Goal: Information Seeking & Learning: Get advice/opinions

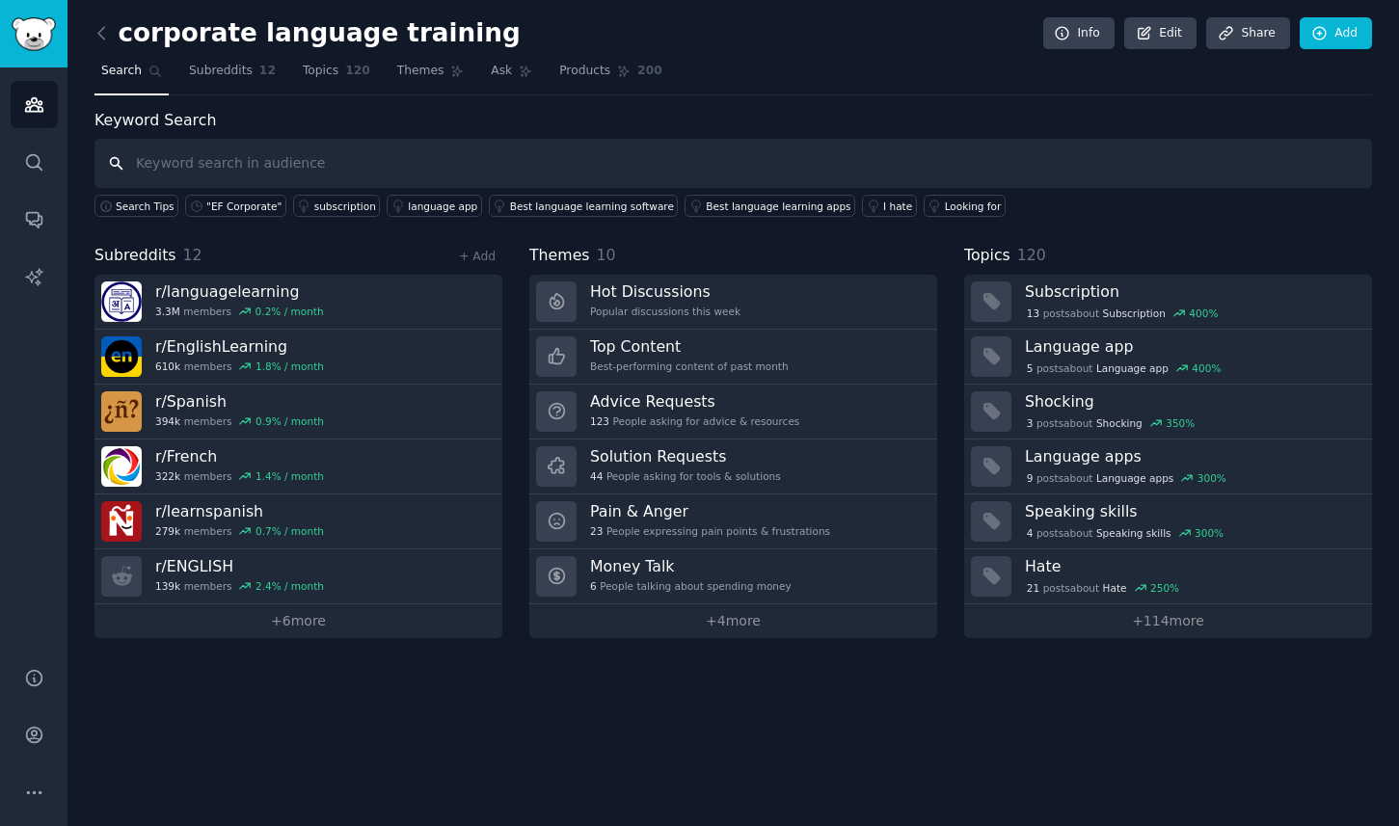
click at [331, 148] on input "text" at bounding box center [732, 163] width 1277 height 49
type input "b"
type input "gofluent"
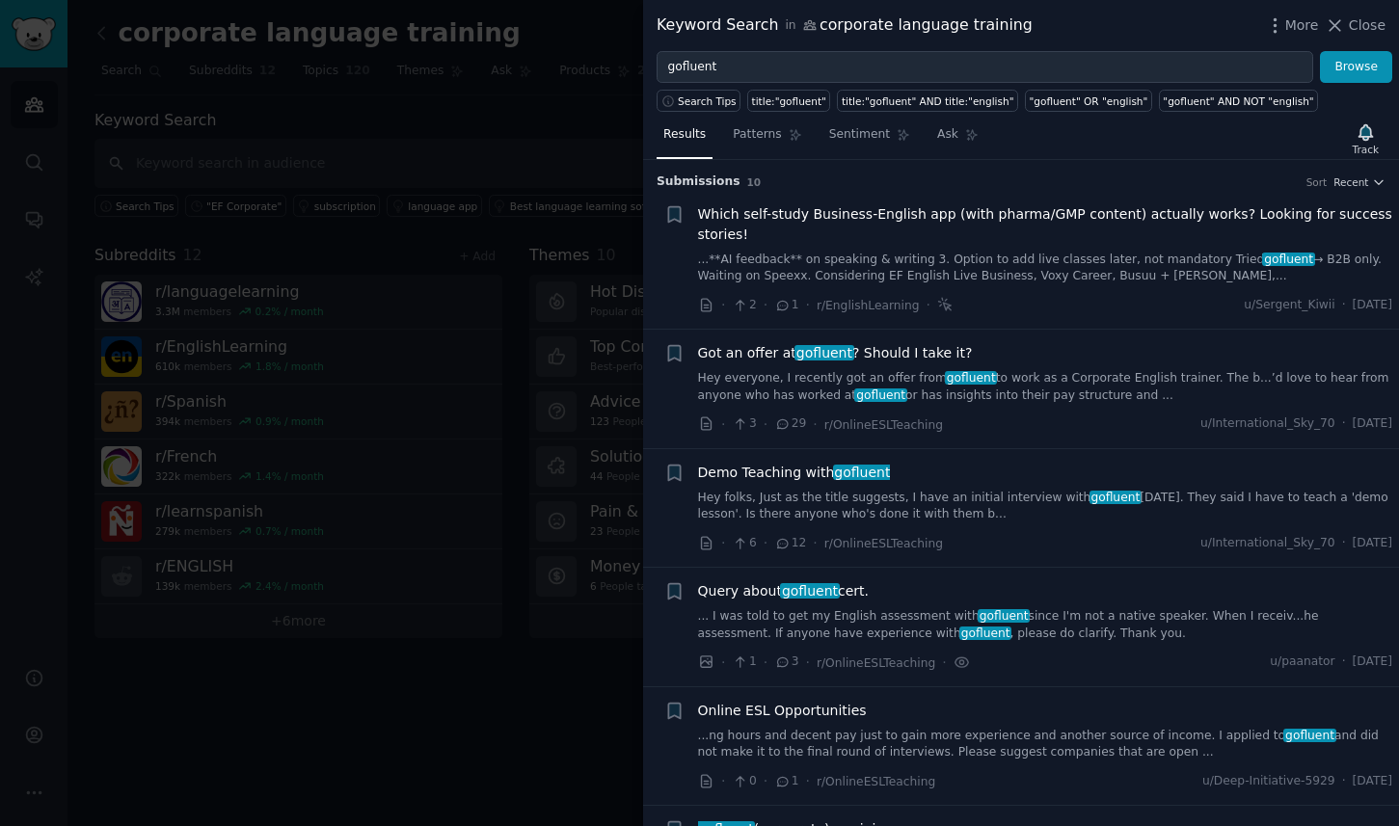
click at [954, 356] on span "Got an offer at gofluent ? Should I take it?" at bounding box center [835, 353] width 275 height 20
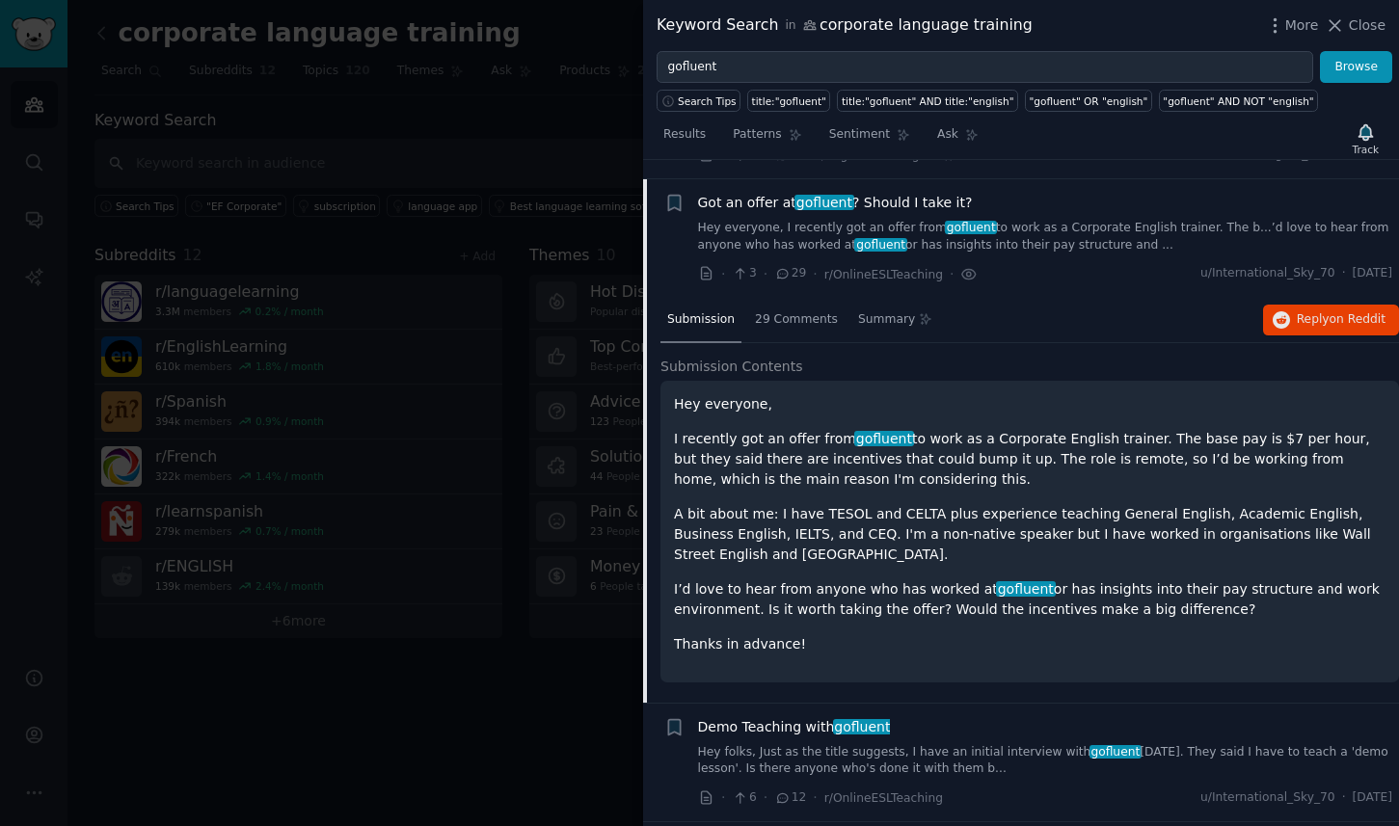
scroll to position [170, 0]
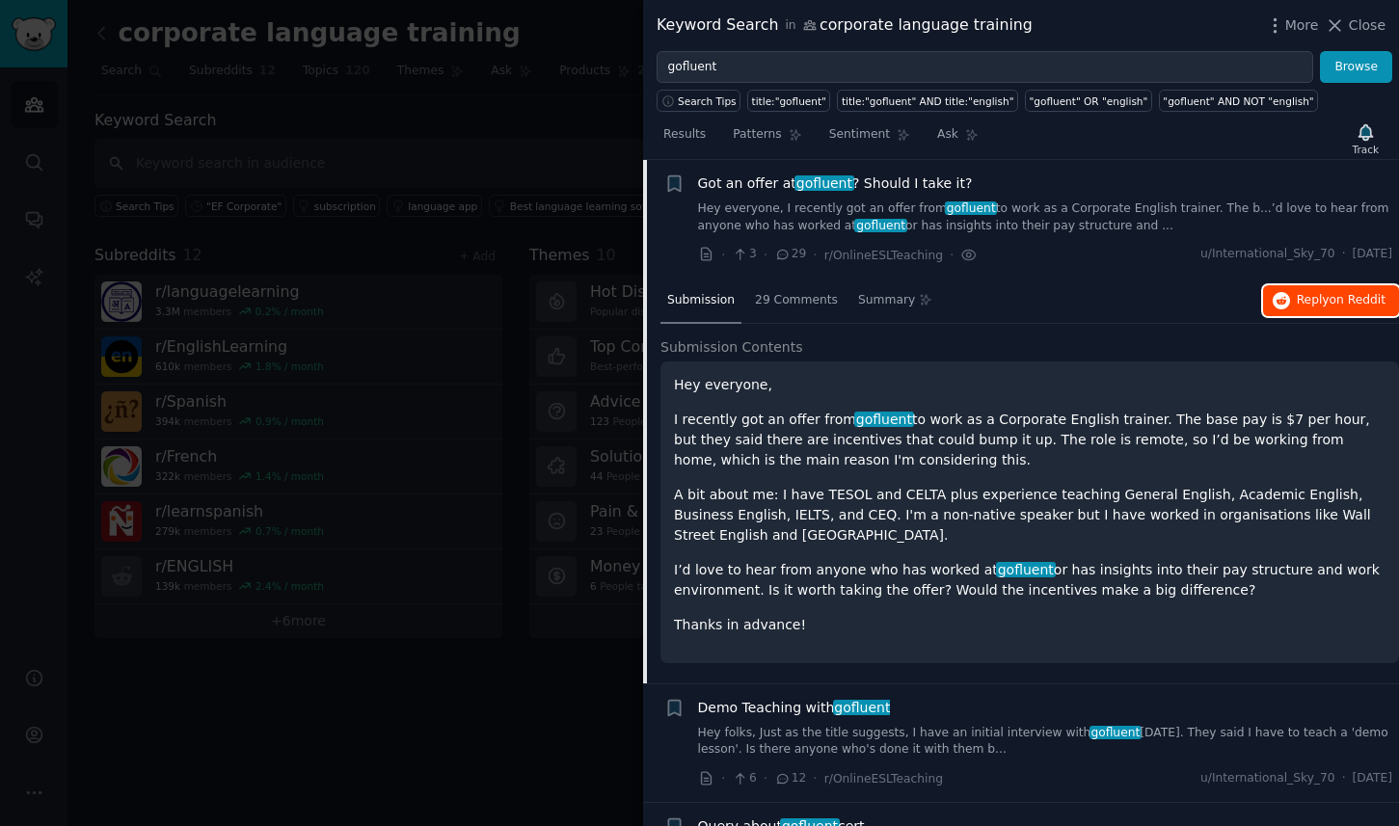
click at [1362, 306] on span "on Reddit" at bounding box center [1358, 299] width 56 height 13
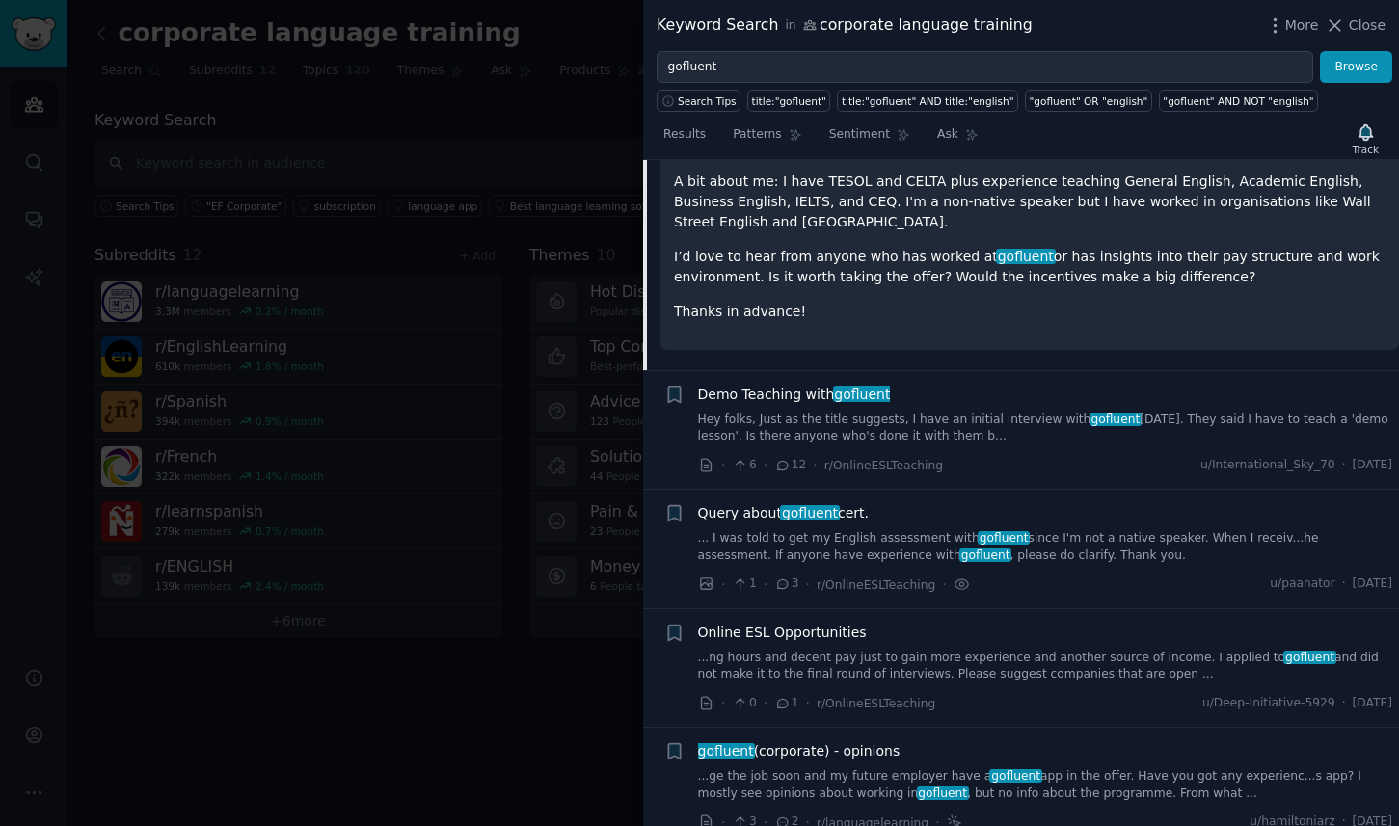
scroll to position [630, 0]
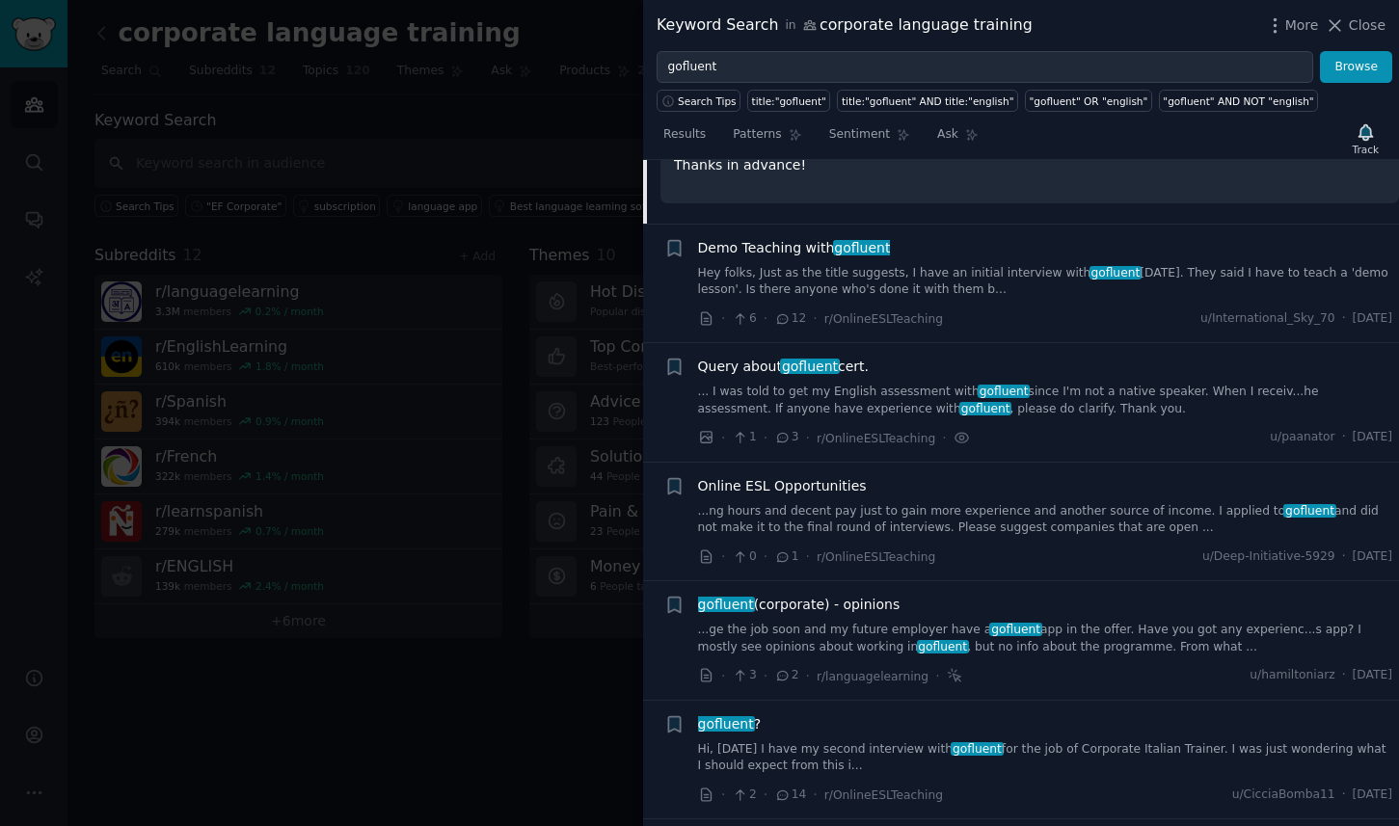
click at [722, 728] on span "gofluent" at bounding box center [726, 723] width 60 height 15
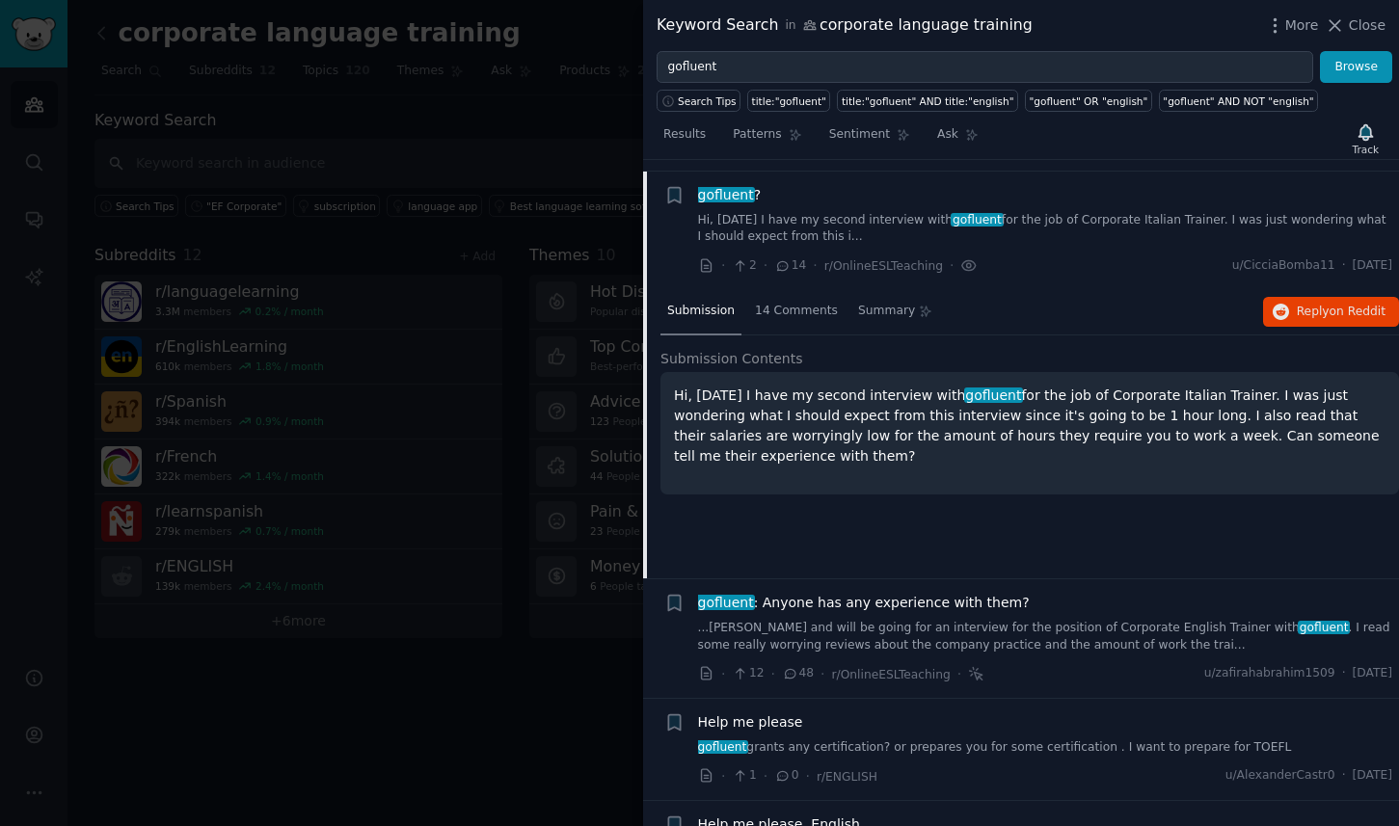
scroll to position [765, 0]
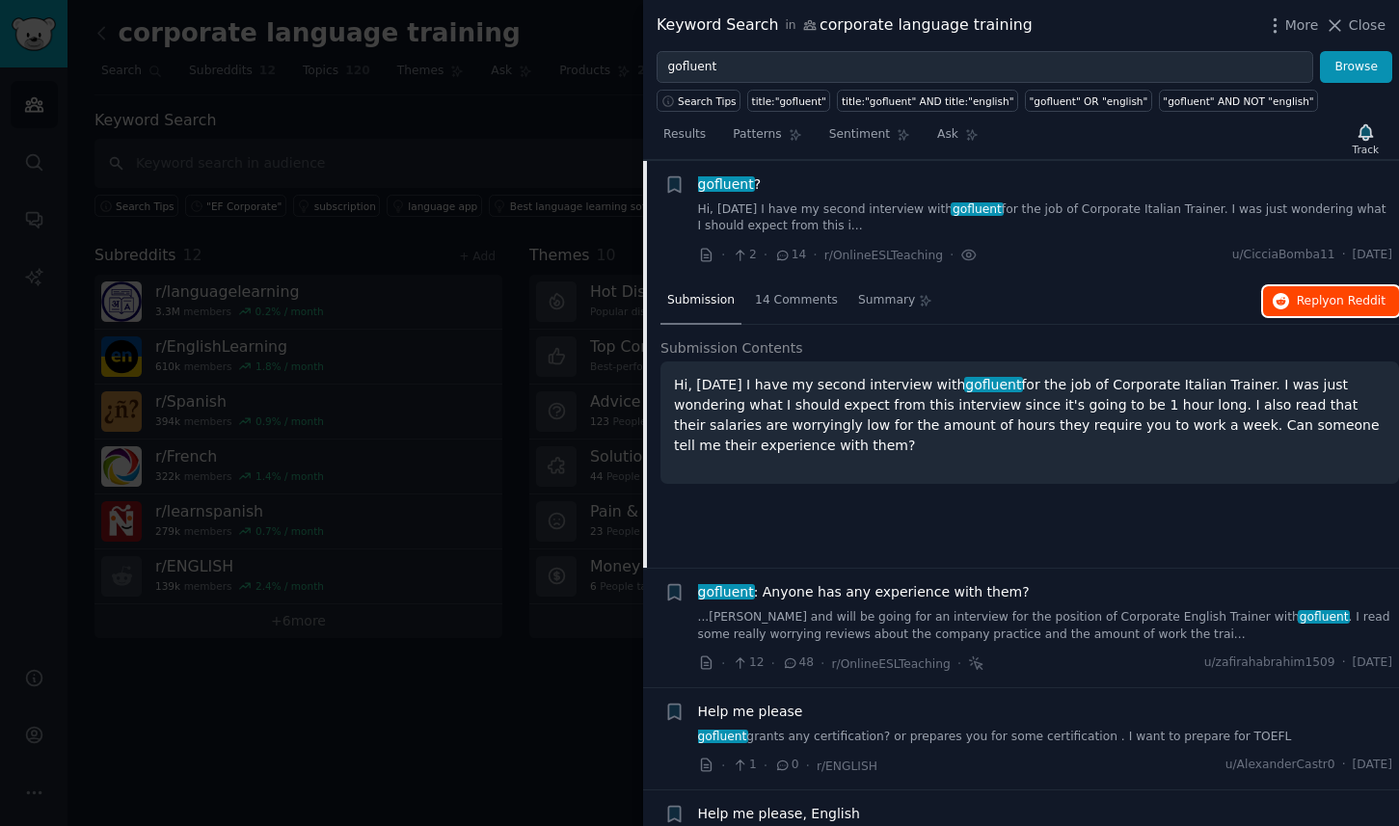
click at [1316, 296] on span "Reply on Reddit" at bounding box center [1341, 301] width 89 height 17
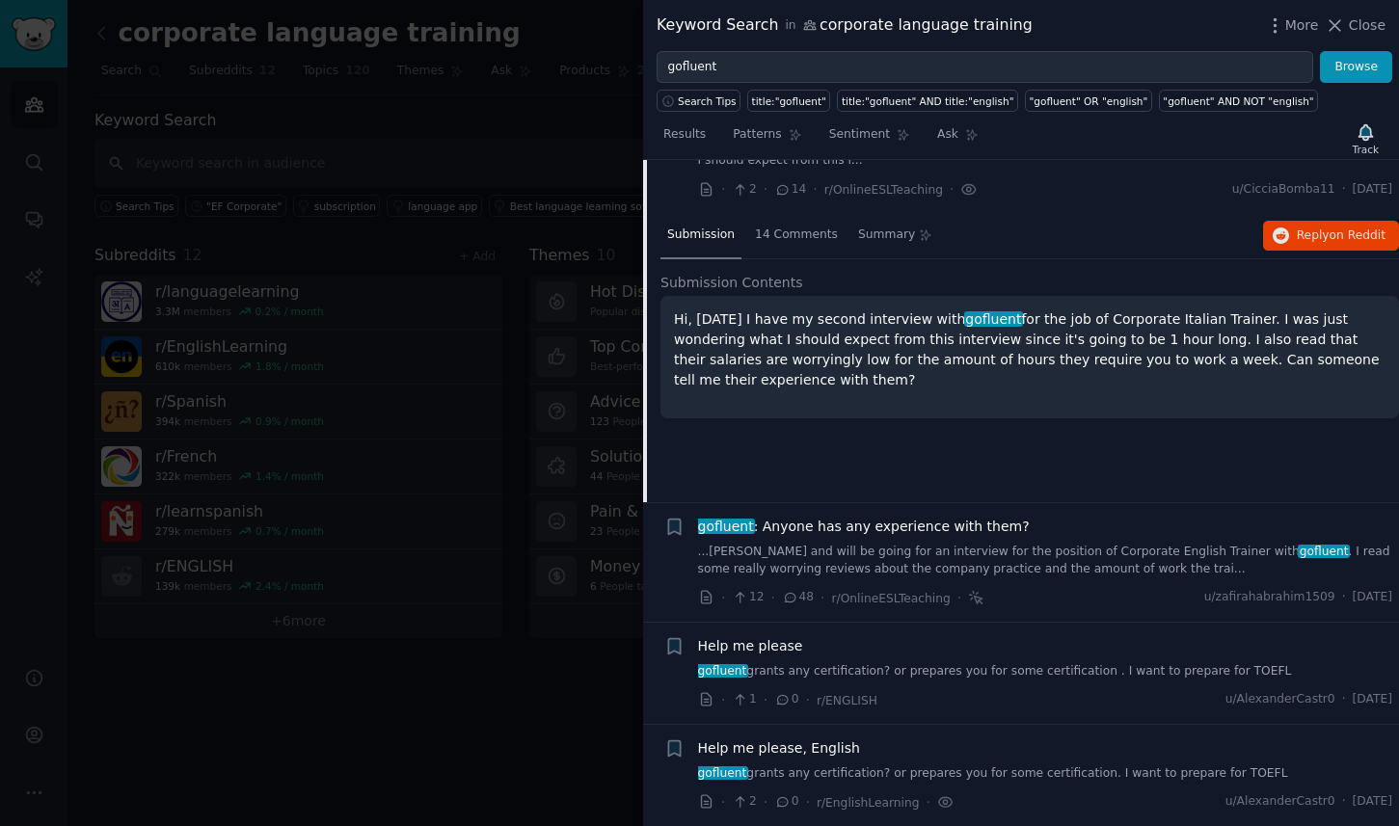
click at [969, 531] on span "gofluent : Anyone has any experience with them?" at bounding box center [864, 527] width 332 height 20
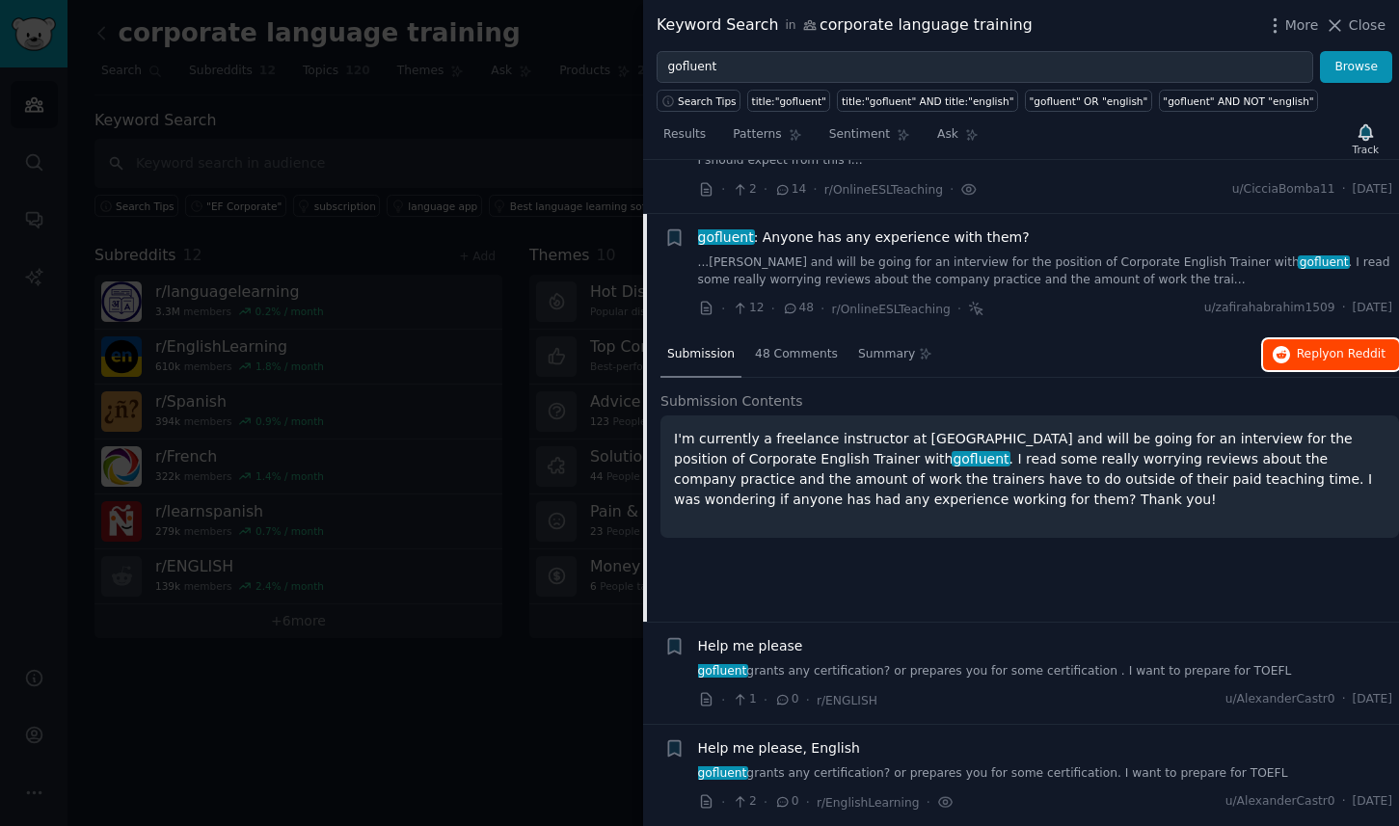
click at [1312, 362] on span "Reply on Reddit" at bounding box center [1341, 354] width 89 height 17
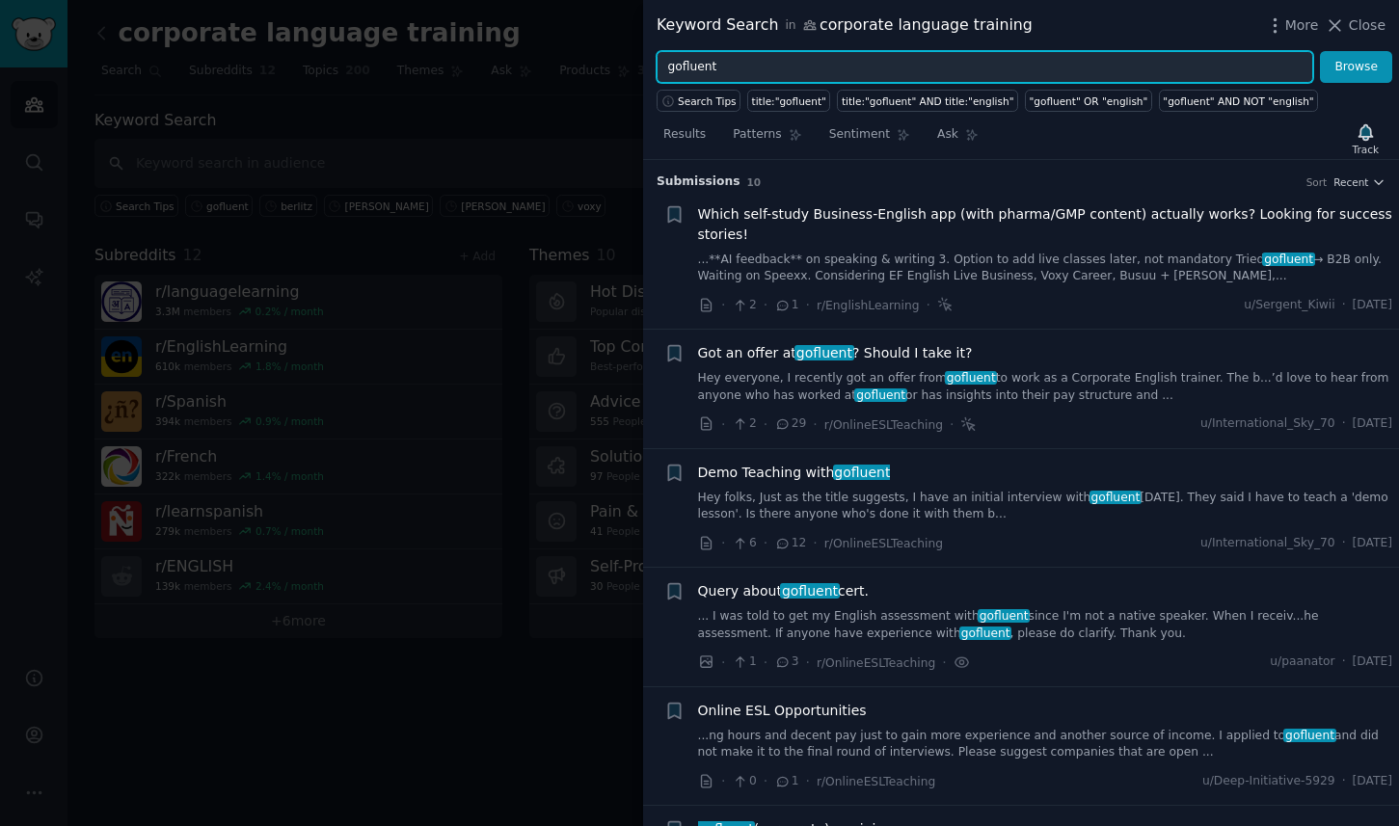
click at [711, 69] on input "gofluent" at bounding box center [985, 67] width 657 height 33
click at [1320, 51] on button "Browse" at bounding box center [1356, 67] width 72 height 33
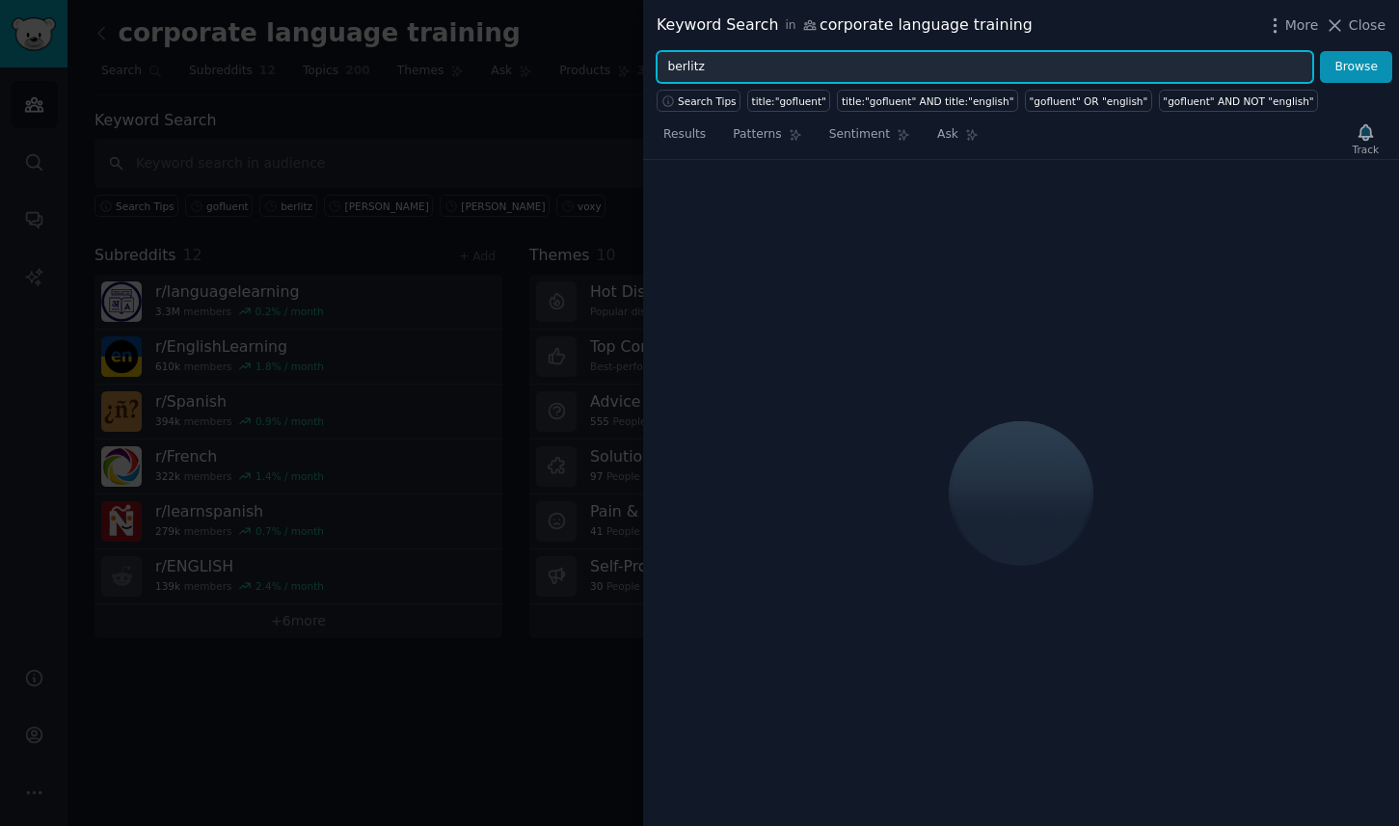
click at [1320, 51] on button "Browse" at bounding box center [1356, 67] width 72 height 33
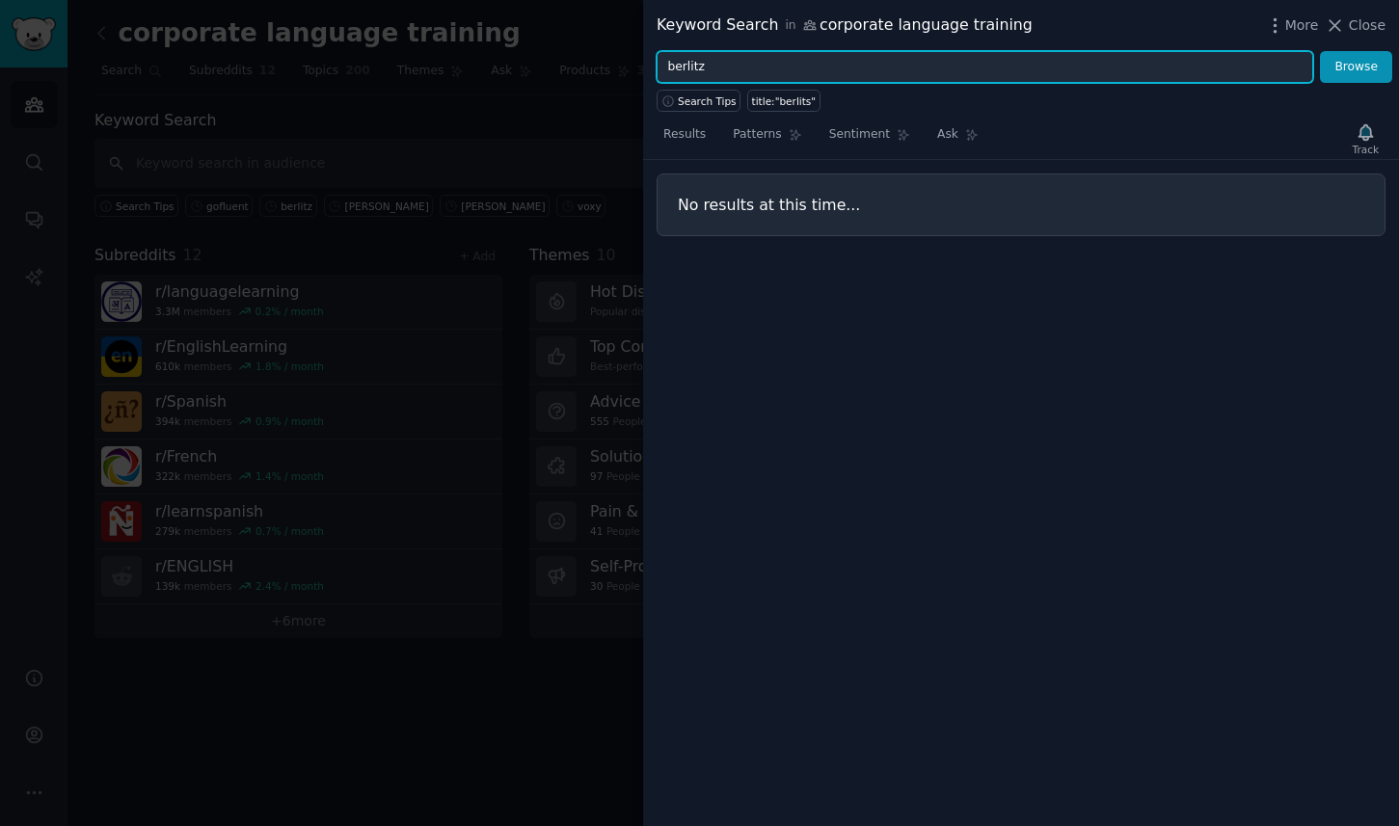
click at [735, 61] on input "berlitz" at bounding box center [985, 67] width 657 height 33
click at [1320, 51] on button "Browse" at bounding box center [1356, 67] width 72 height 33
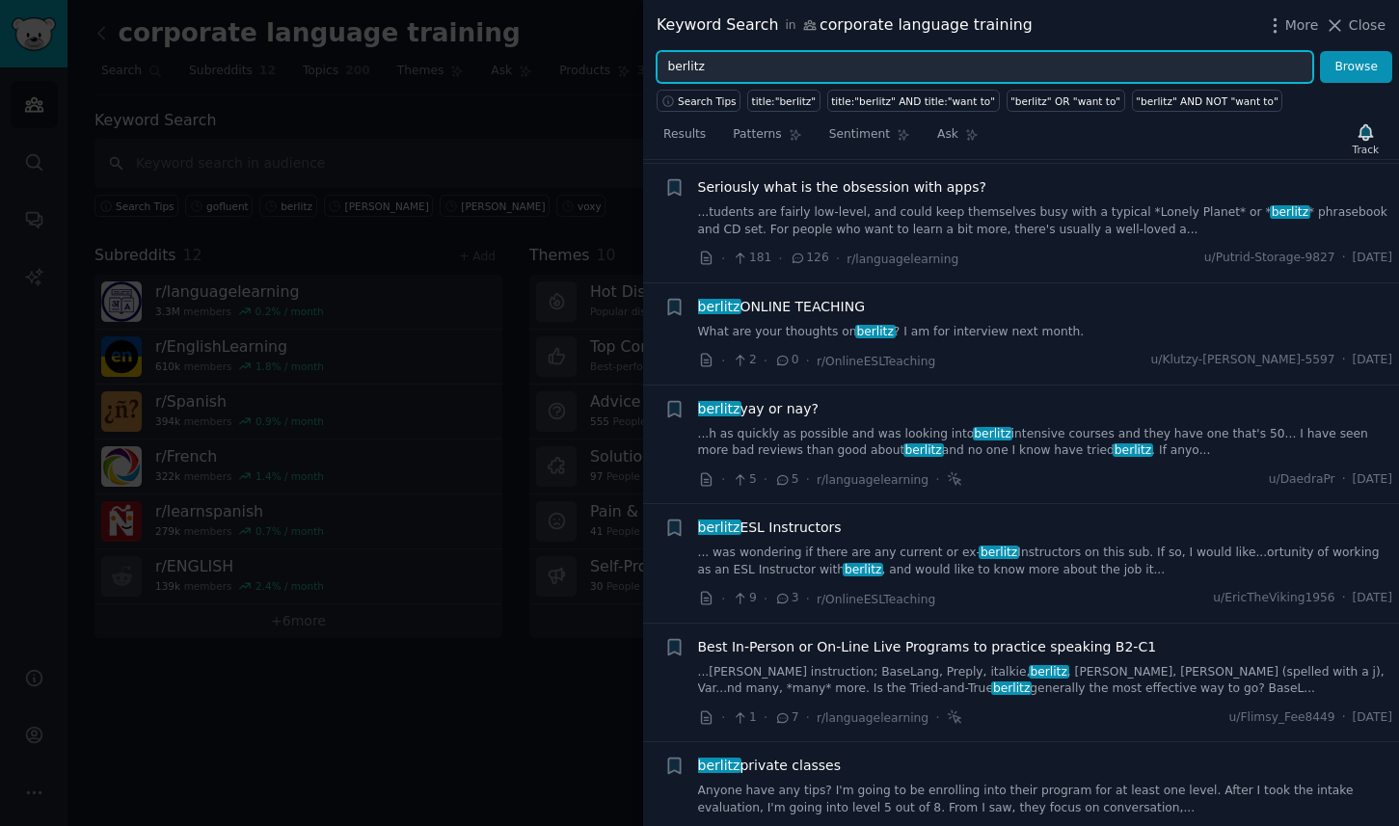
scroll to position [148, 0]
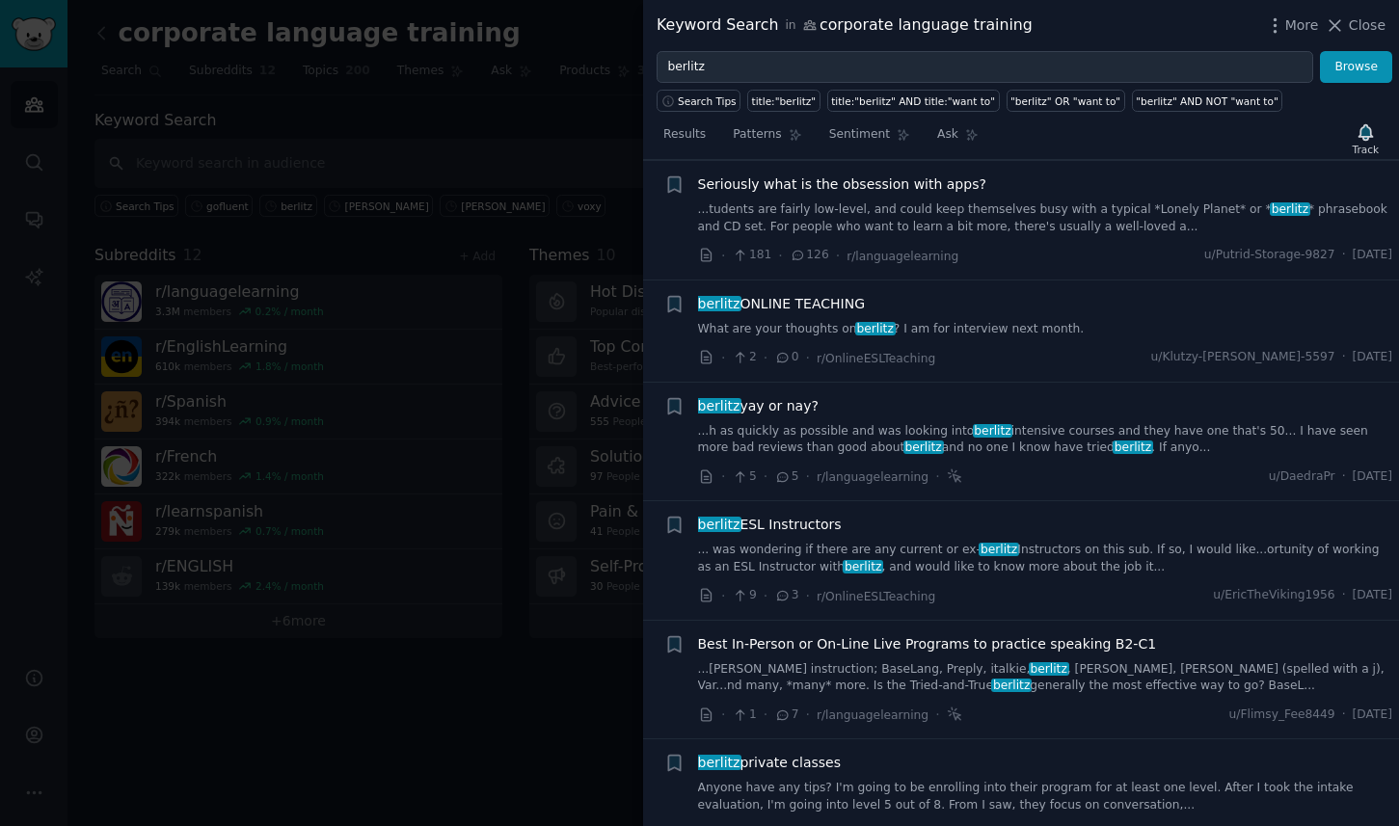
click at [787, 515] on span "berlitz ESL Instructors" at bounding box center [770, 525] width 144 height 20
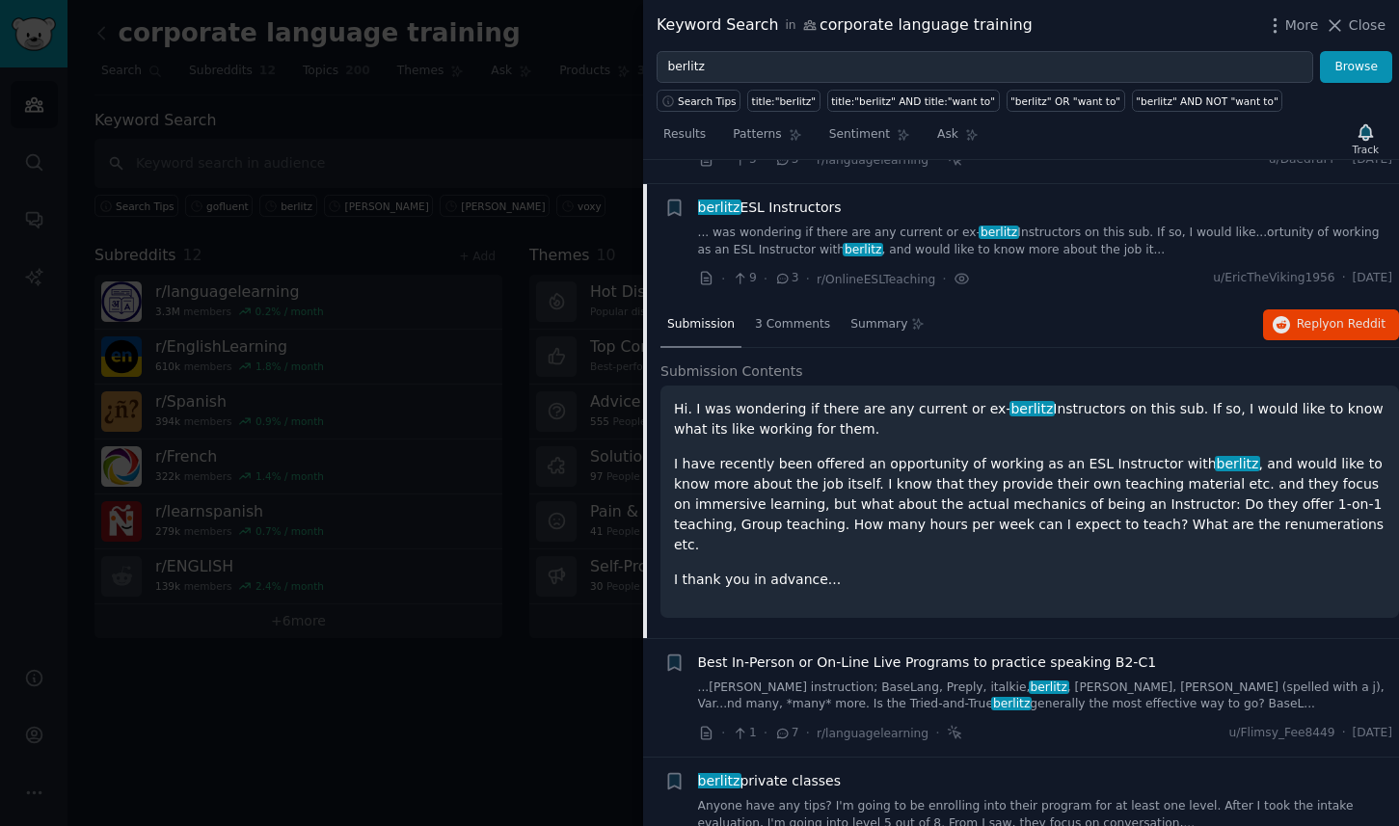
scroll to position [472, 0]
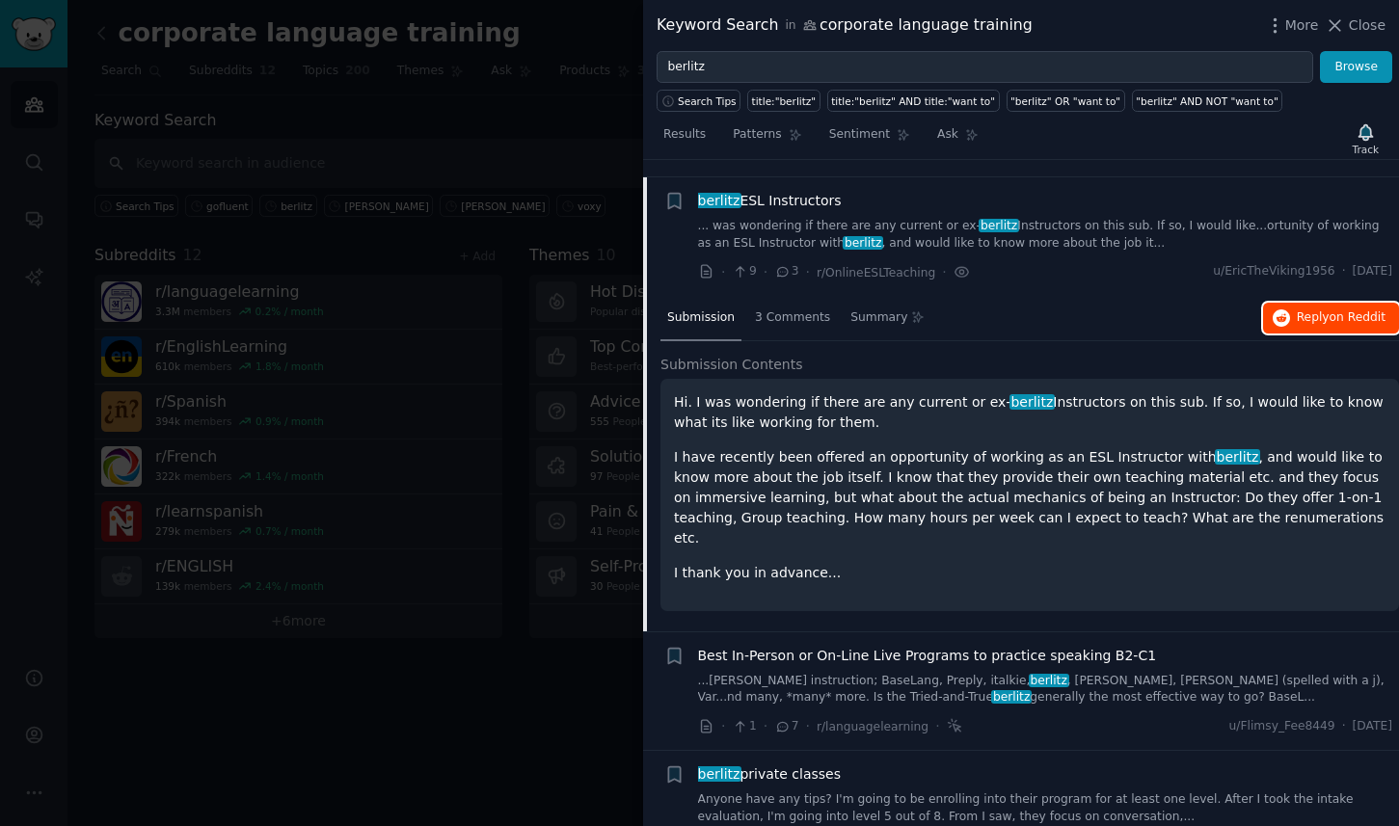
click at [1330, 303] on button "Reply on Reddit" at bounding box center [1331, 318] width 136 height 31
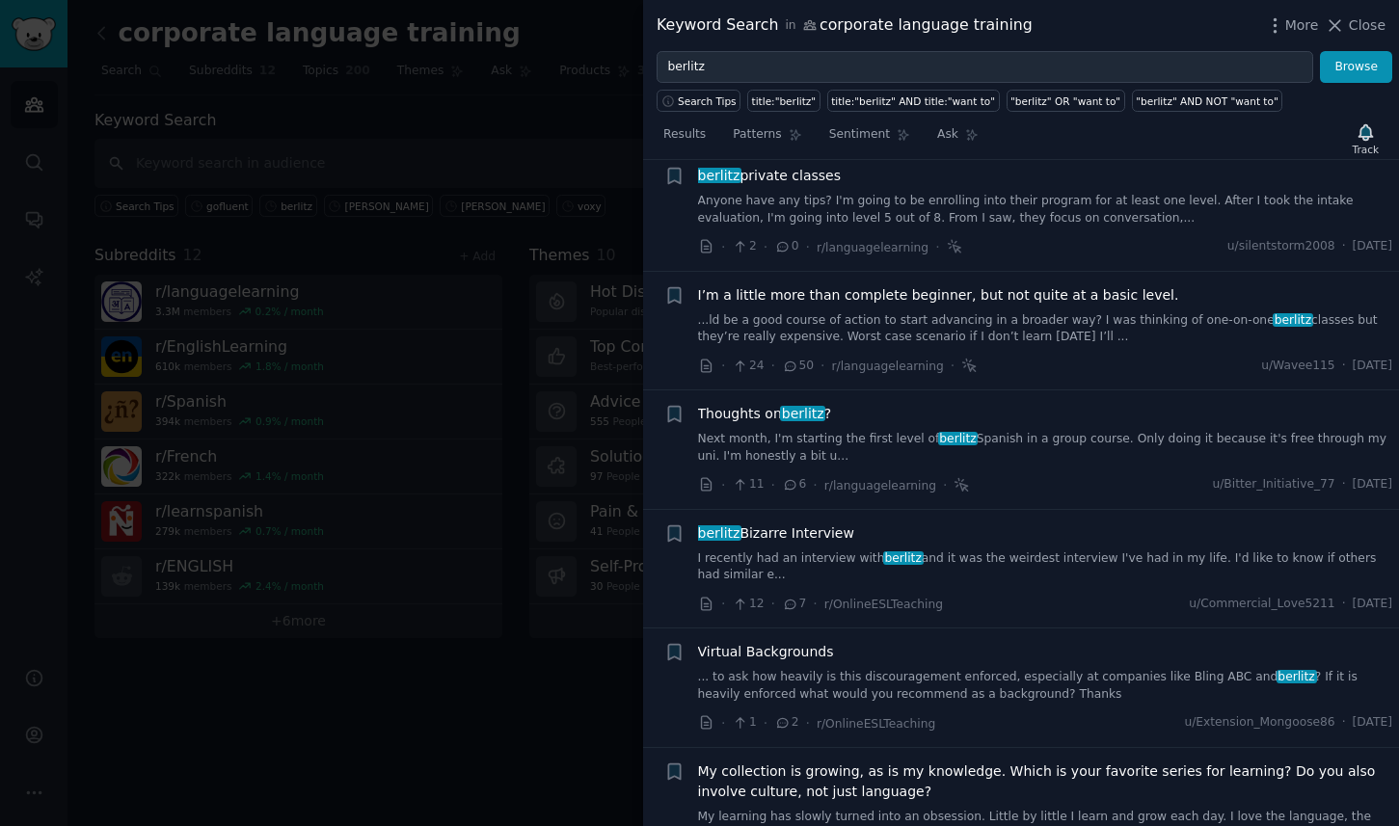
scroll to position [1076, 0]
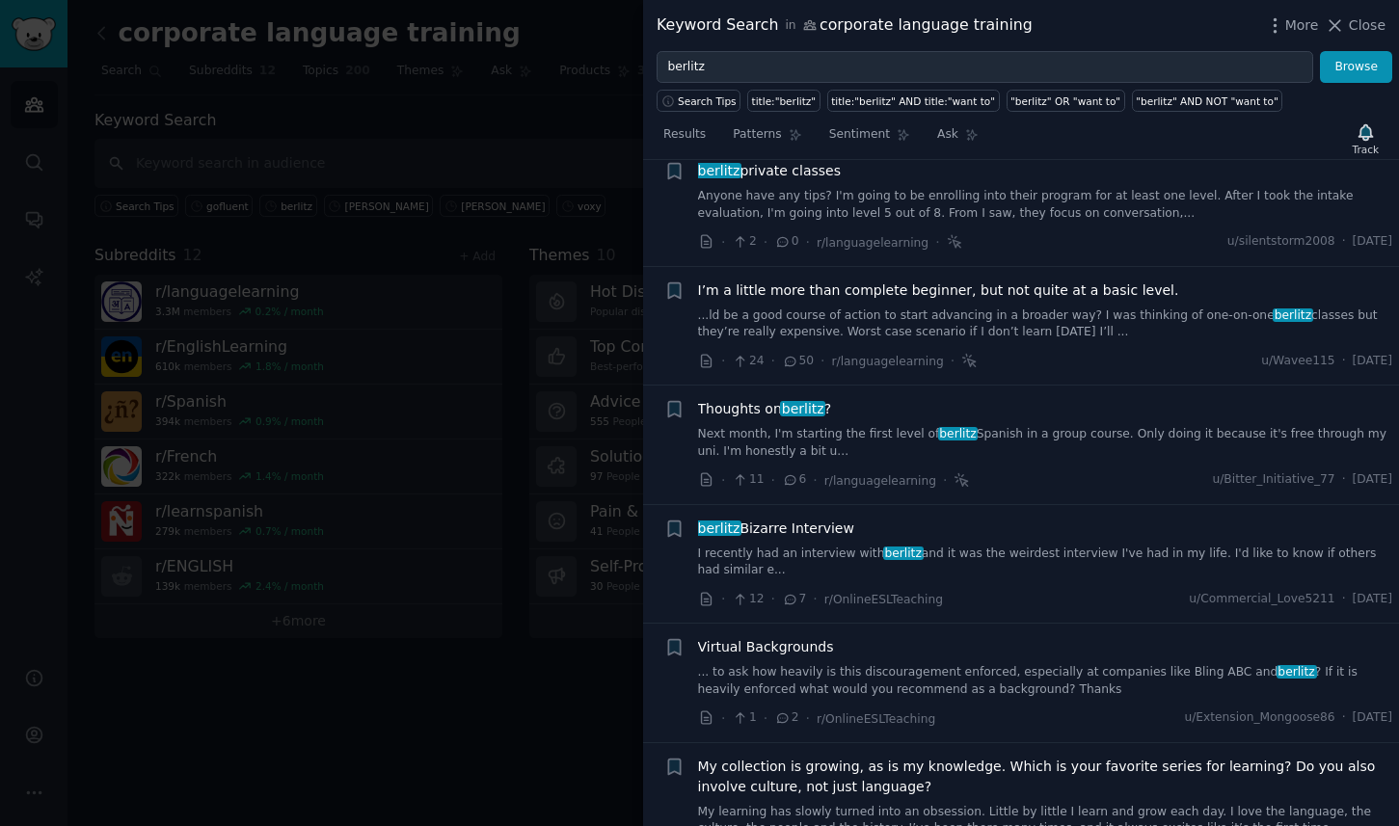
click at [837, 546] on link "I recently had an interview with [PERSON_NAME] and it was the weirdest intervie…" at bounding box center [1045, 563] width 695 height 34
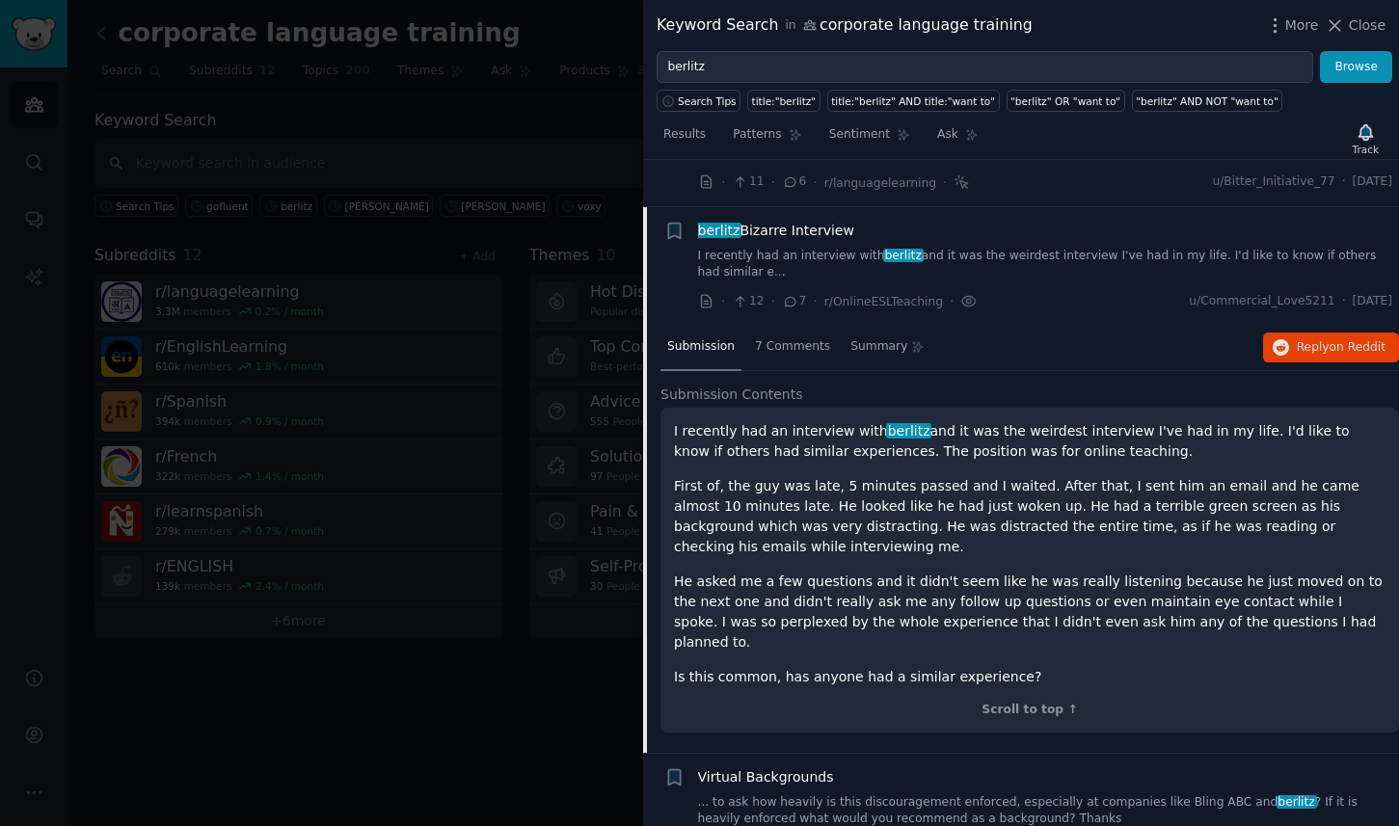
scroll to position [1068, 0]
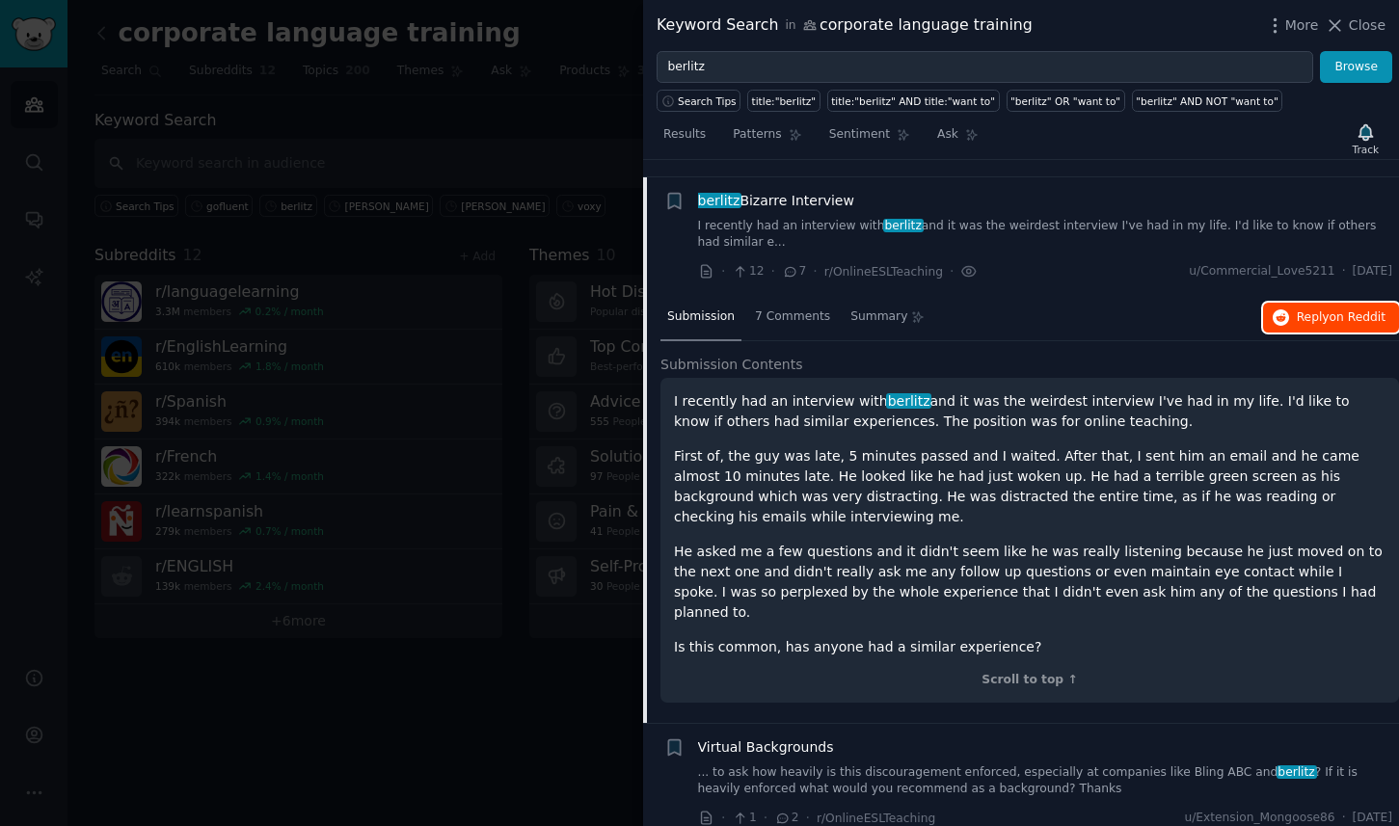
click at [1308, 309] on span "Reply on Reddit" at bounding box center [1341, 317] width 89 height 17
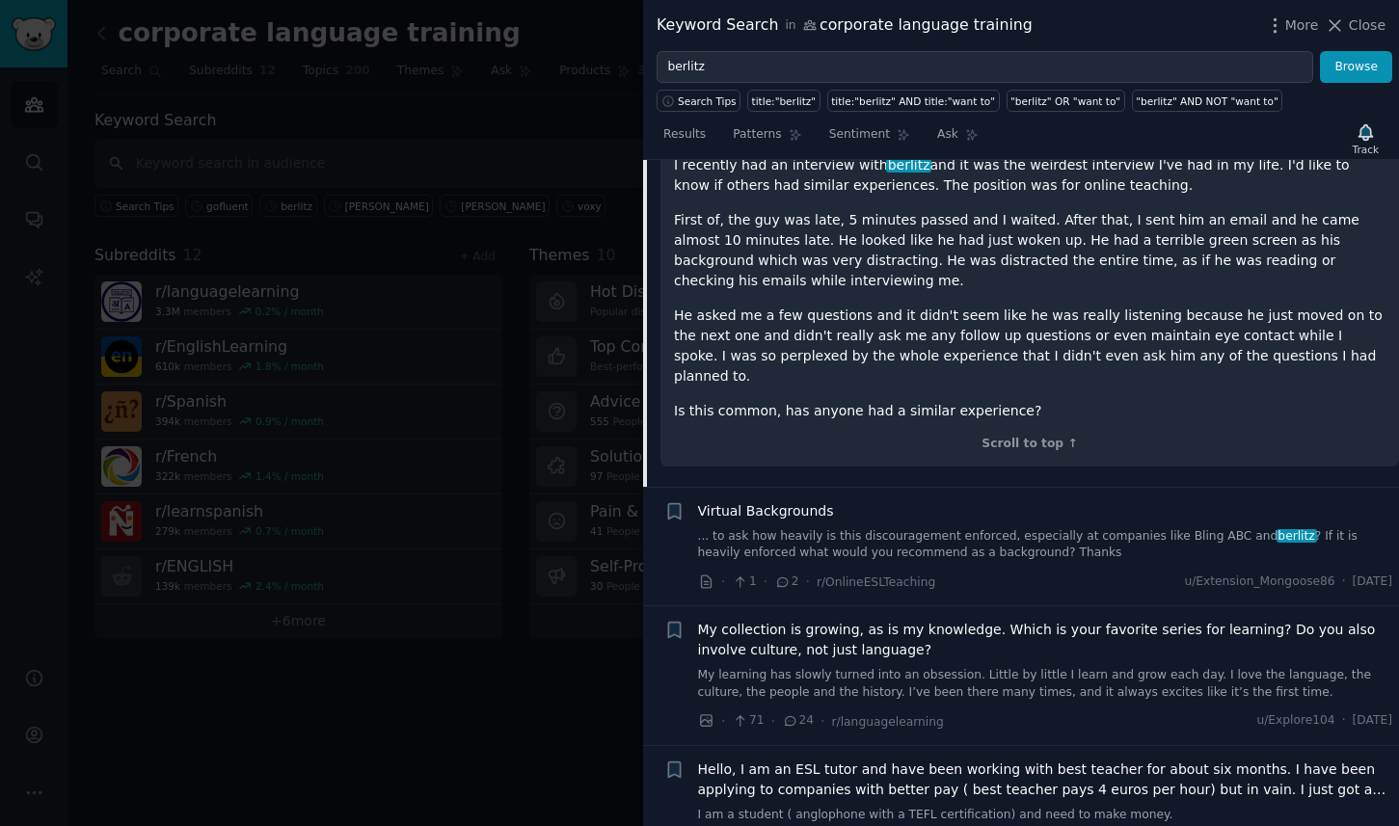
scroll to position [1305, 0]
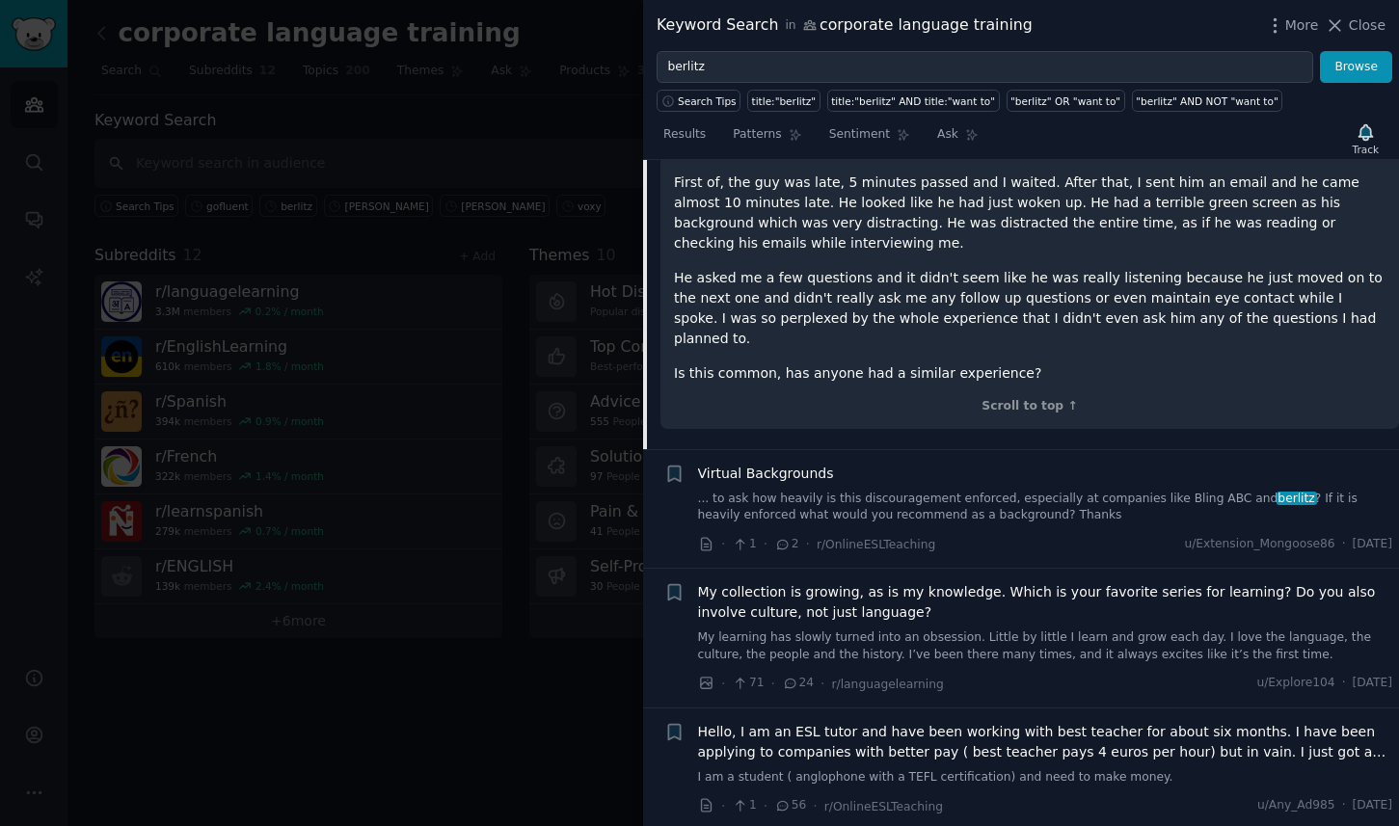
click at [1008, 722] on span "Hello, I am an ESL tutor and have been working with best teacher for about six …" at bounding box center [1045, 742] width 695 height 40
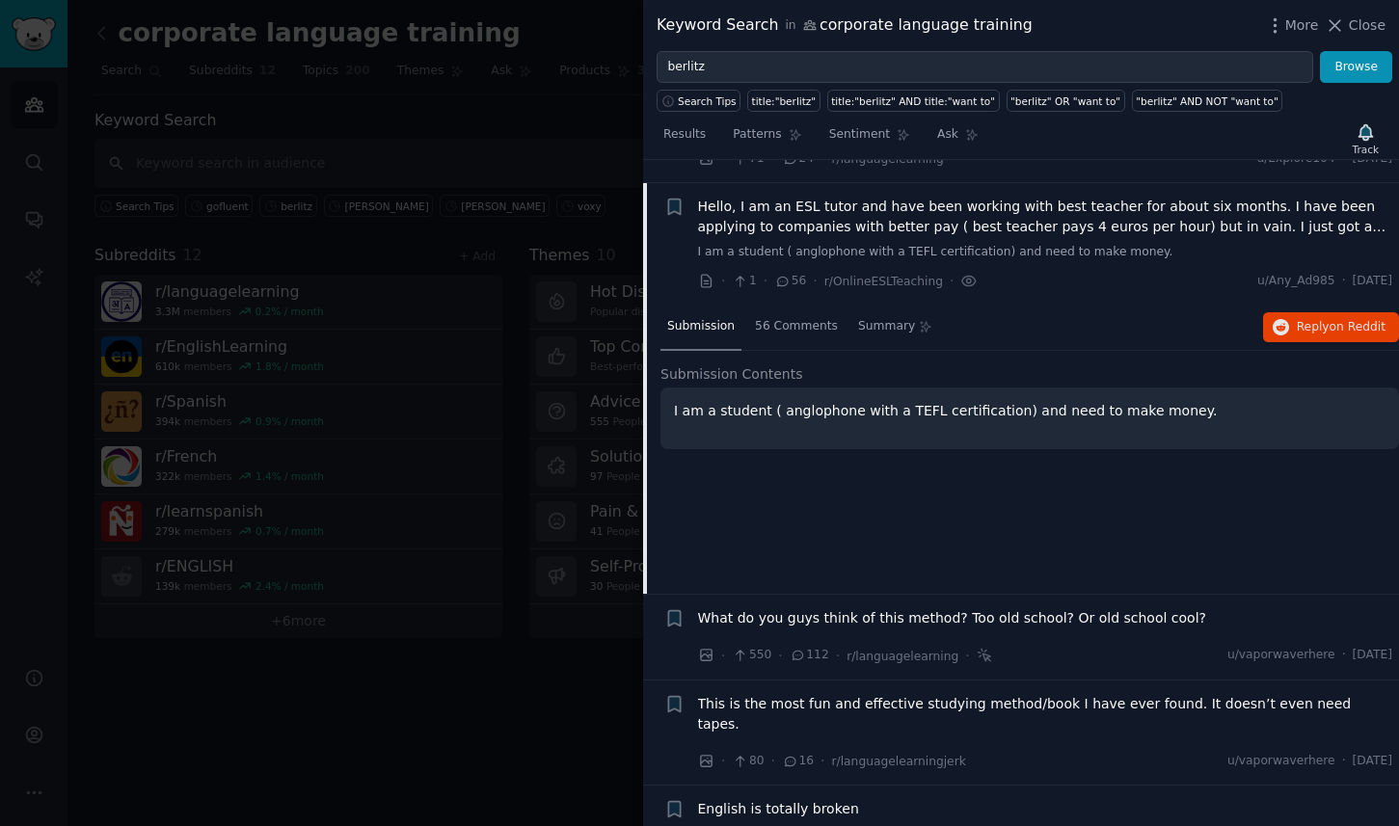
scroll to position [1445, 0]
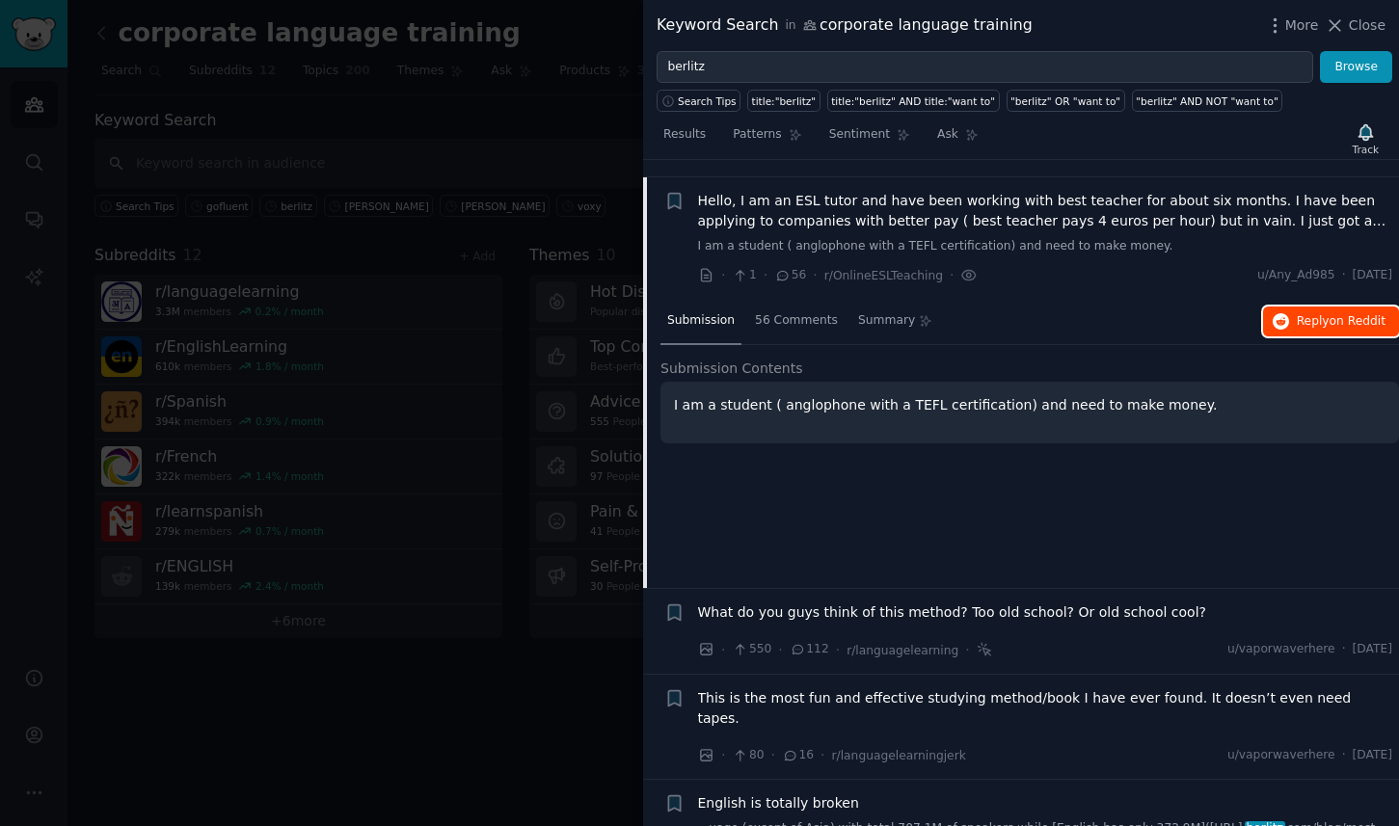
click at [1316, 313] on span "Reply on Reddit" at bounding box center [1341, 321] width 89 height 17
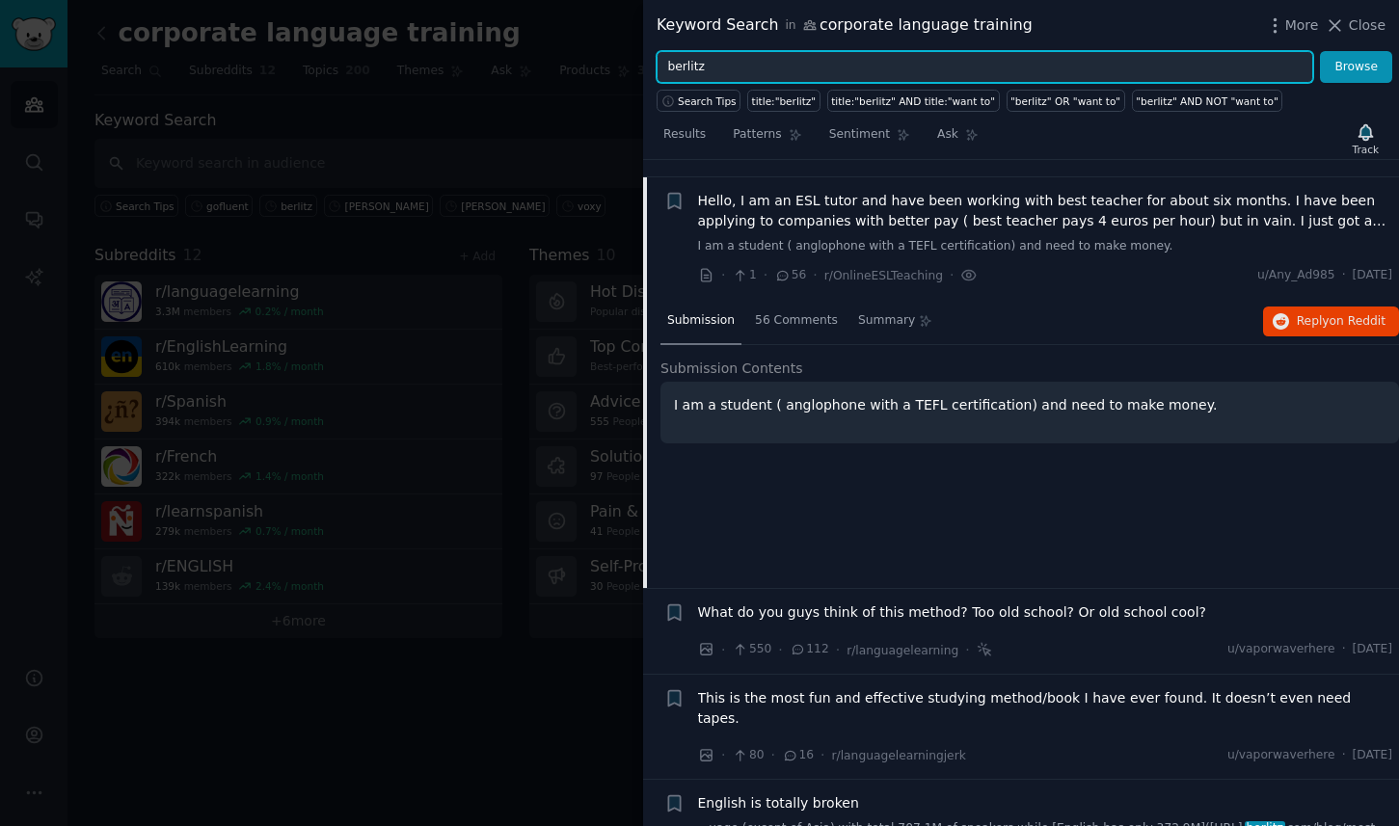
click at [782, 51] on input "berlitz" at bounding box center [985, 67] width 657 height 33
click at [766, 63] on input "berlitz" at bounding box center [985, 67] width 657 height 33
click at [1320, 51] on button "Browse" at bounding box center [1356, 67] width 72 height 33
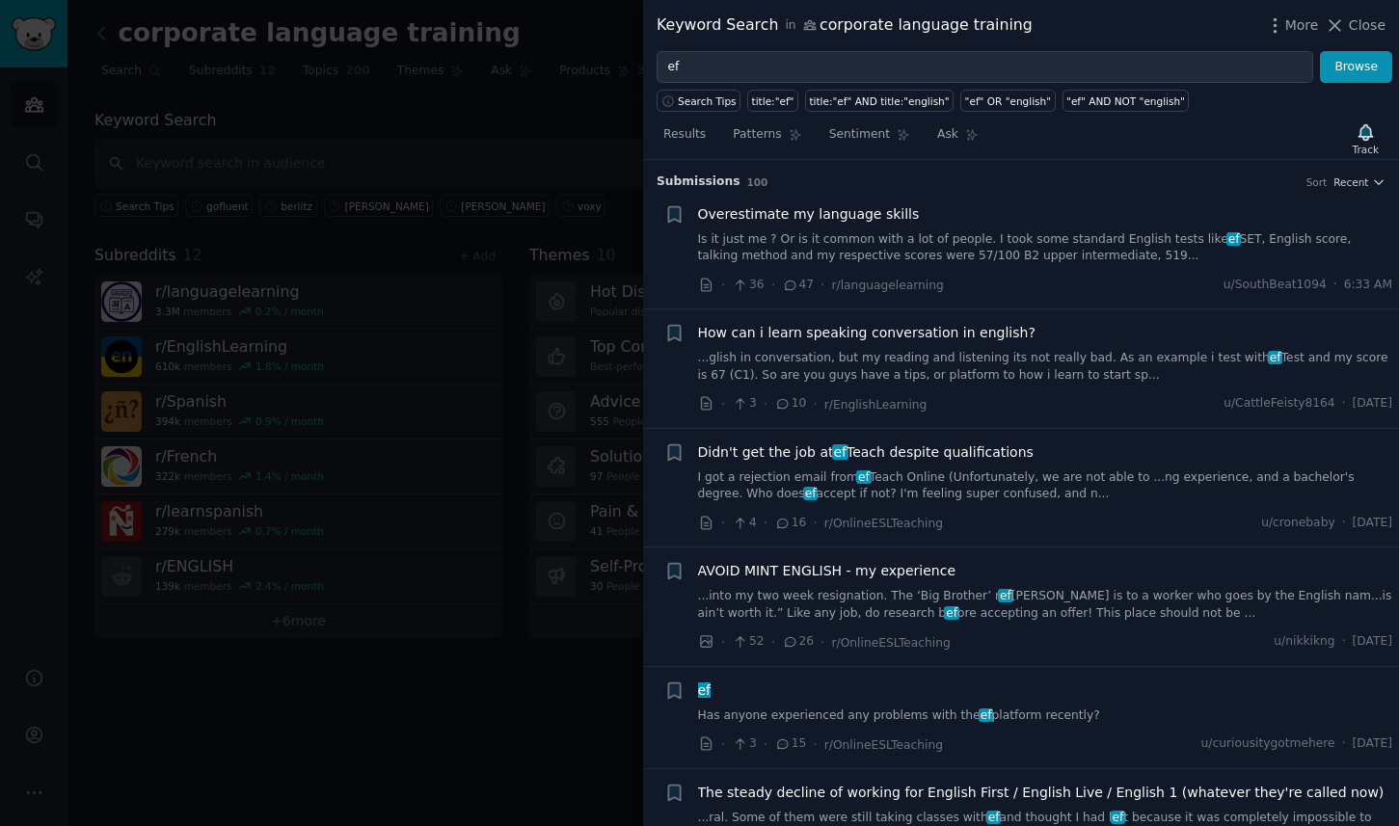
click at [993, 477] on link "I got a rejection email from ef Teach Online (Unfortunately, we are not able to…" at bounding box center [1045, 487] width 695 height 34
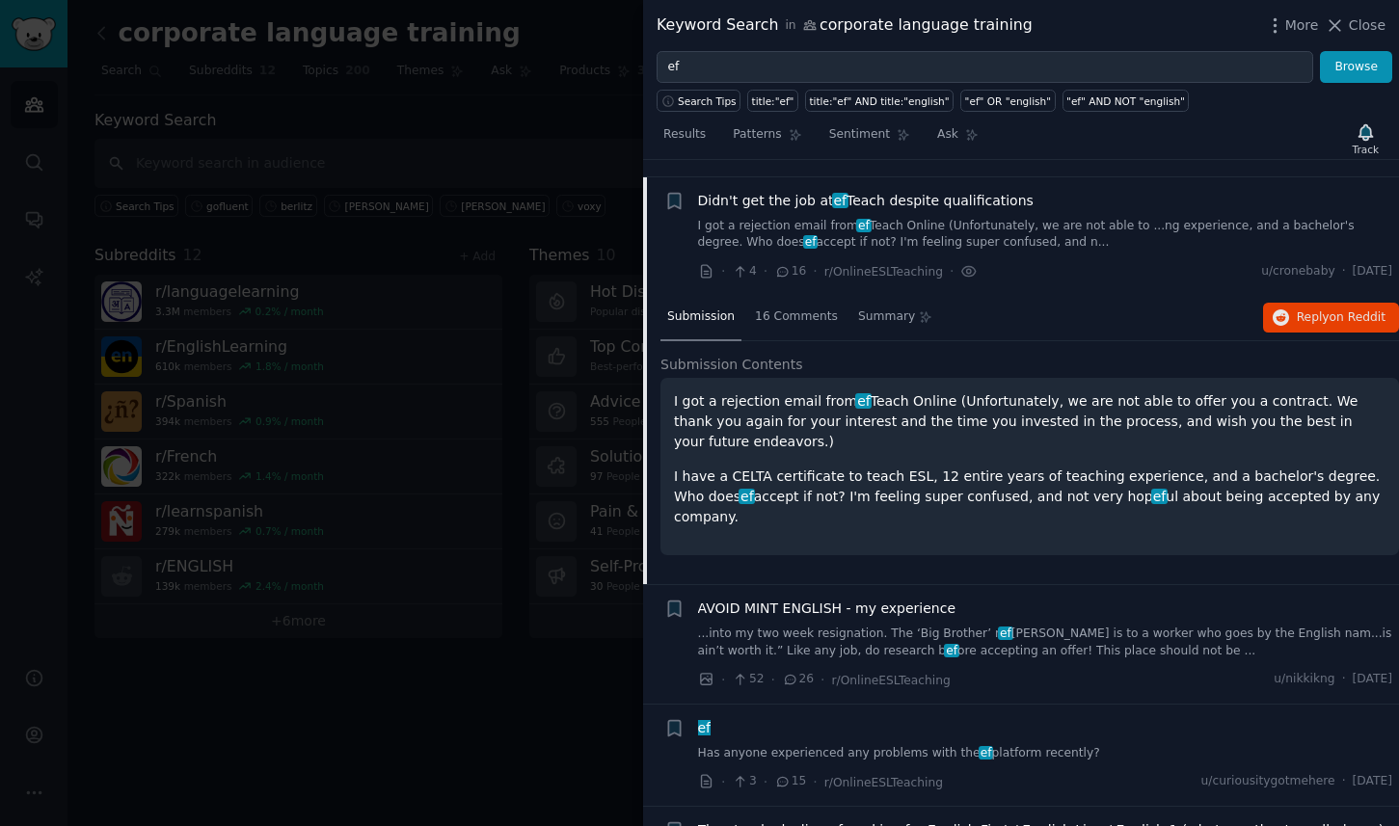
scroll to position [268, 0]
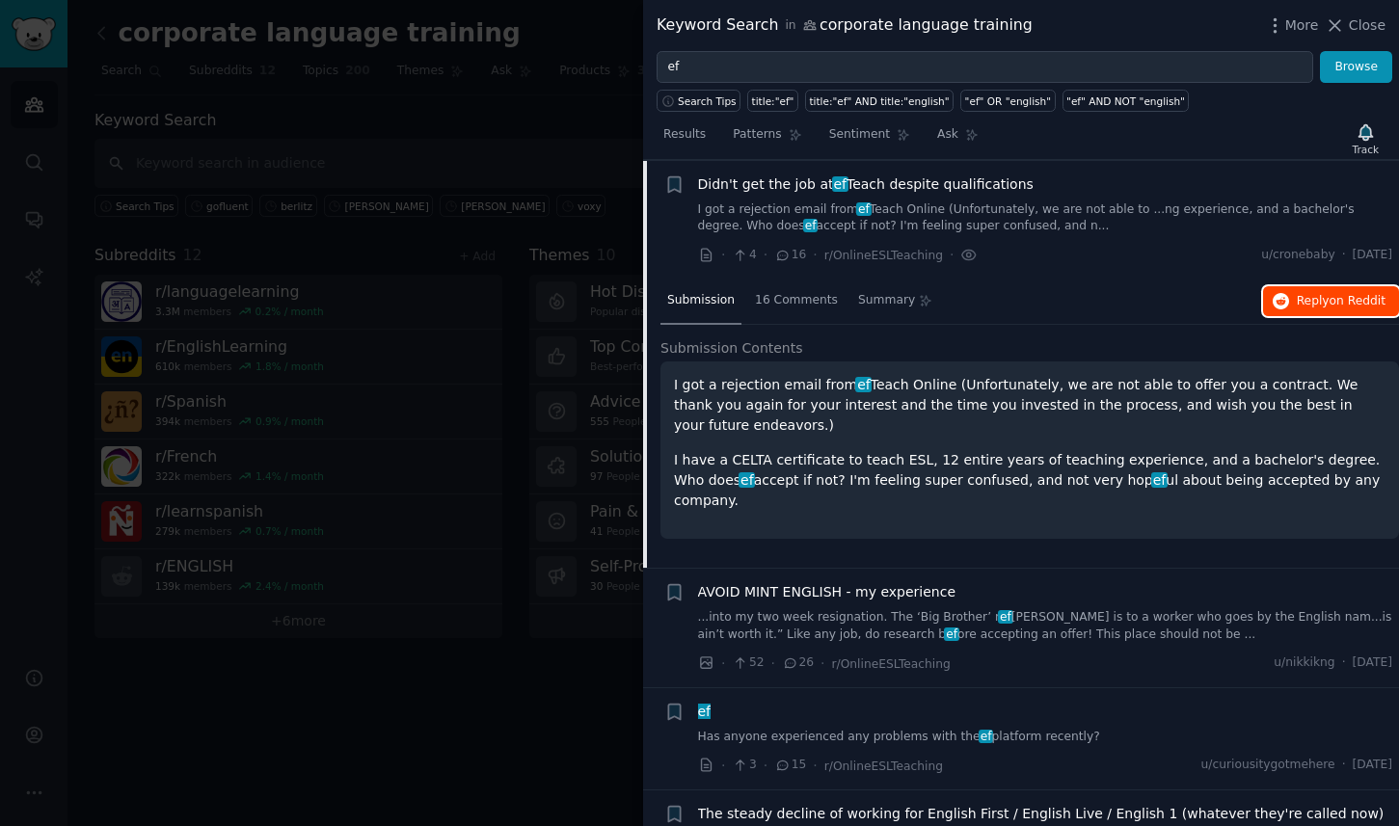
click at [1335, 295] on span "on Reddit" at bounding box center [1358, 300] width 56 height 13
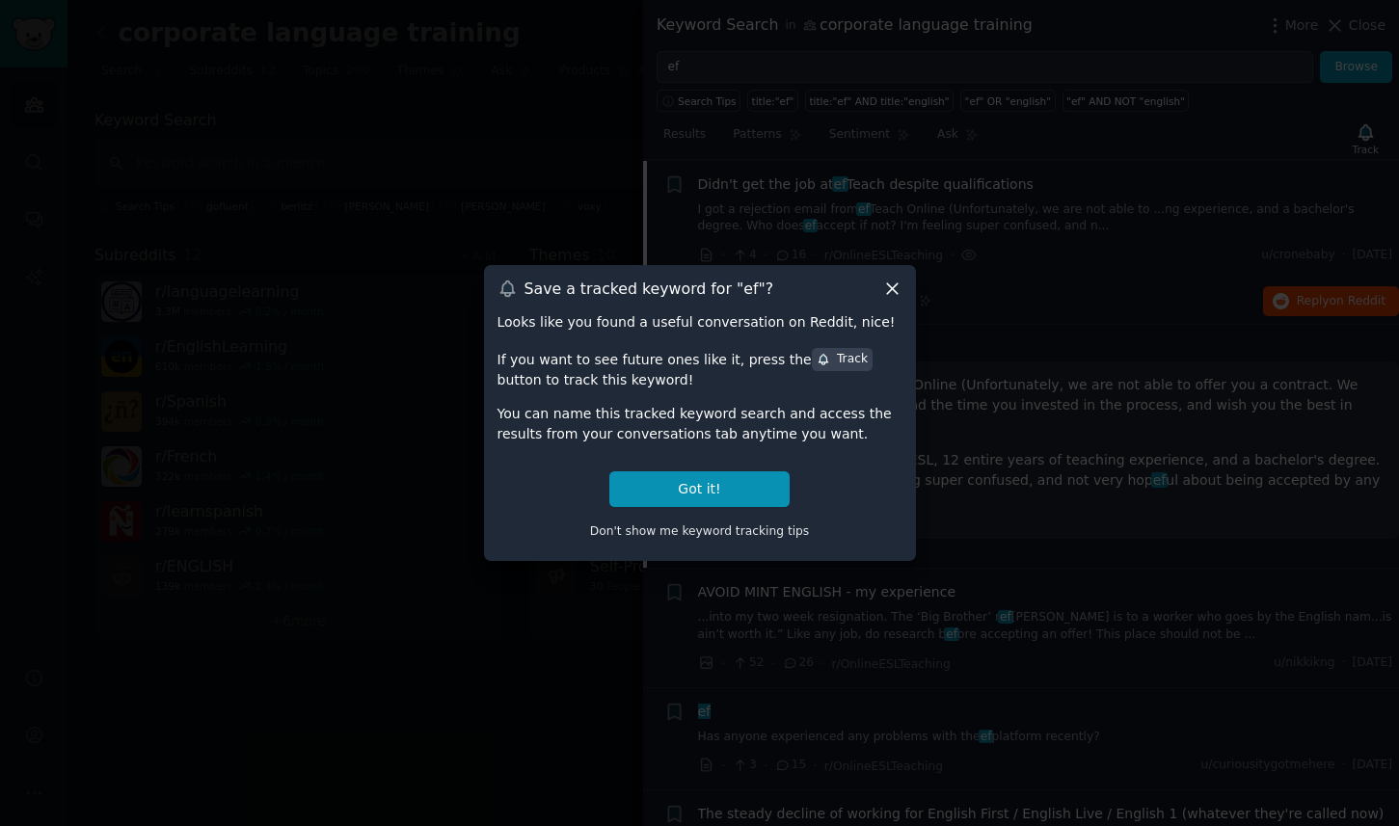
click at [894, 287] on icon at bounding box center [892, 288] width 11 height 11
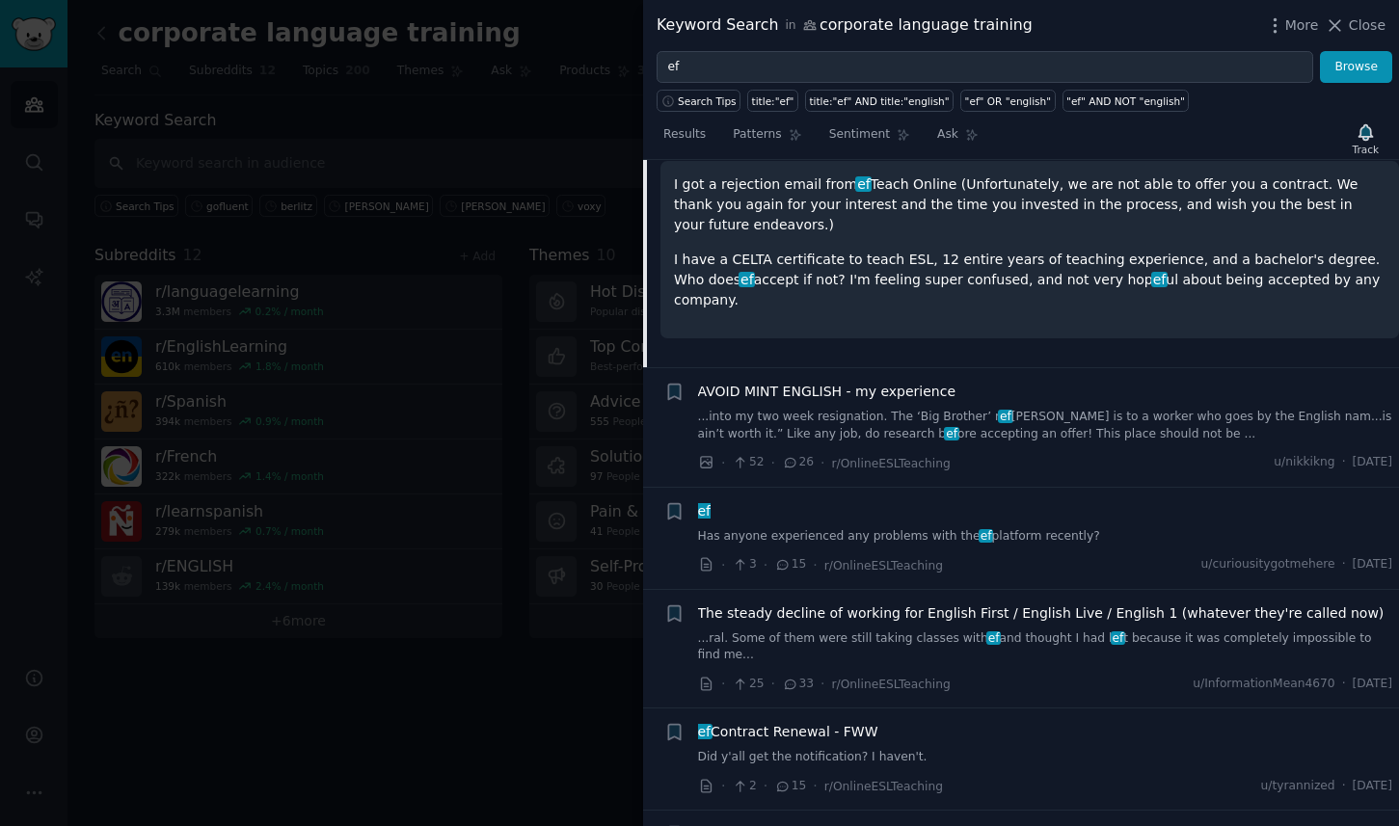
scroll to position [471, 0]
click at [1078, 624] on div "The steady decline of working for English First / English Live / English 1 (wha…" at bounding box center [1045, 631] width 695 height 61
click at [1022, 606] on span "The steady decline of working for English First / English Live / English 1 (wha…" at bounding box center [1041, 611] width 686 height 20
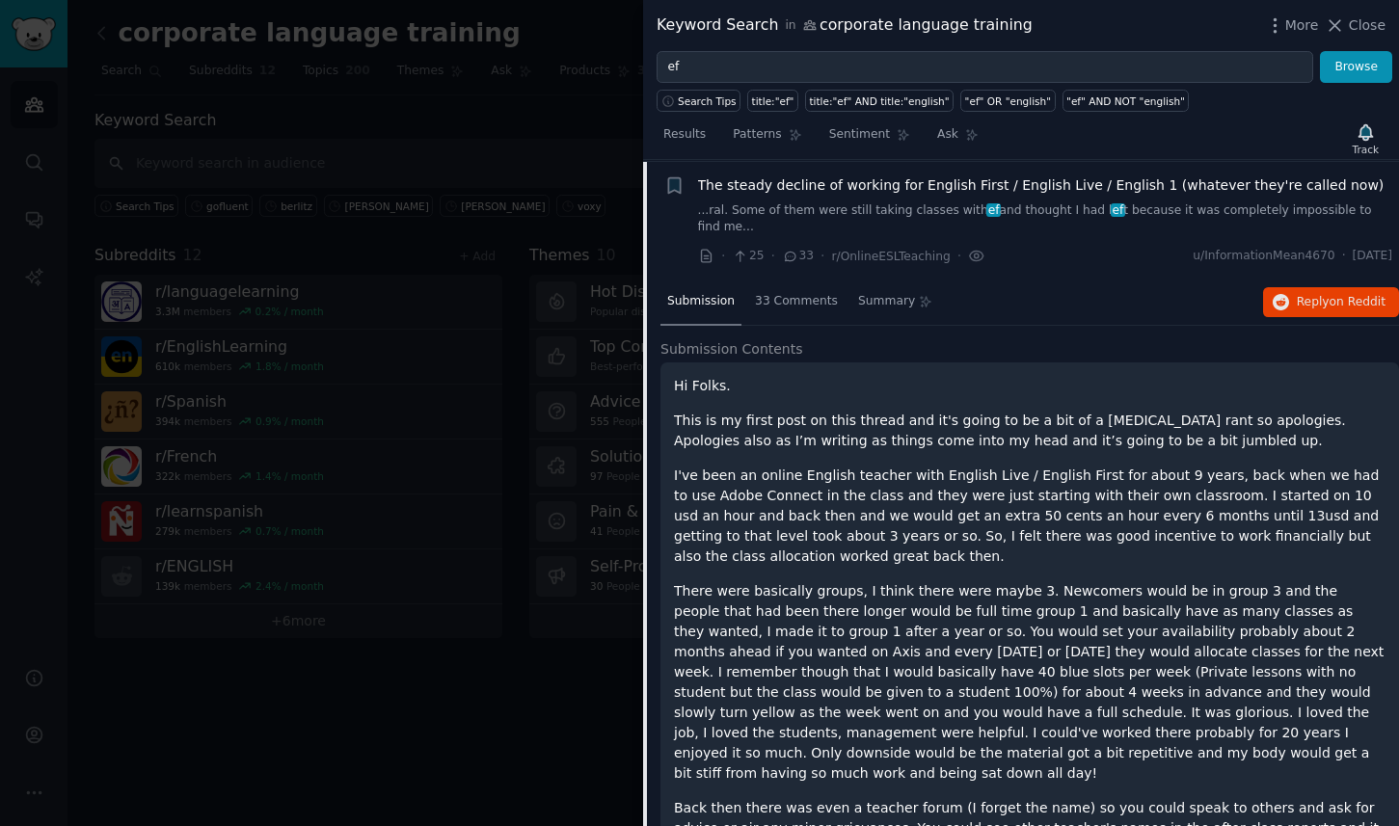
scroll to position [608, 0]
click at [1330, 293] on span "Reply on Reddit" at bounding box center [1341, 301] width 89 height 17
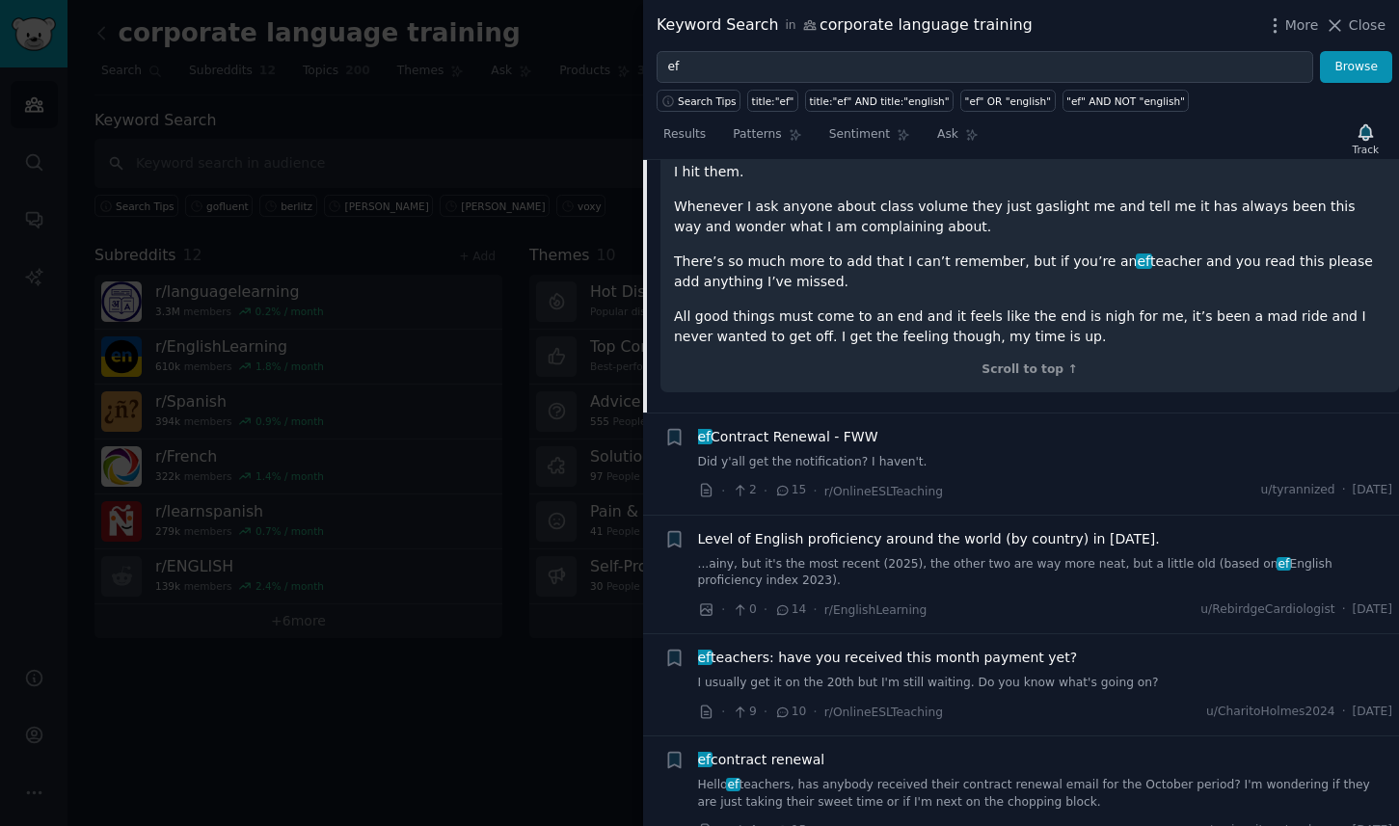
scroll to position [2494, 0]
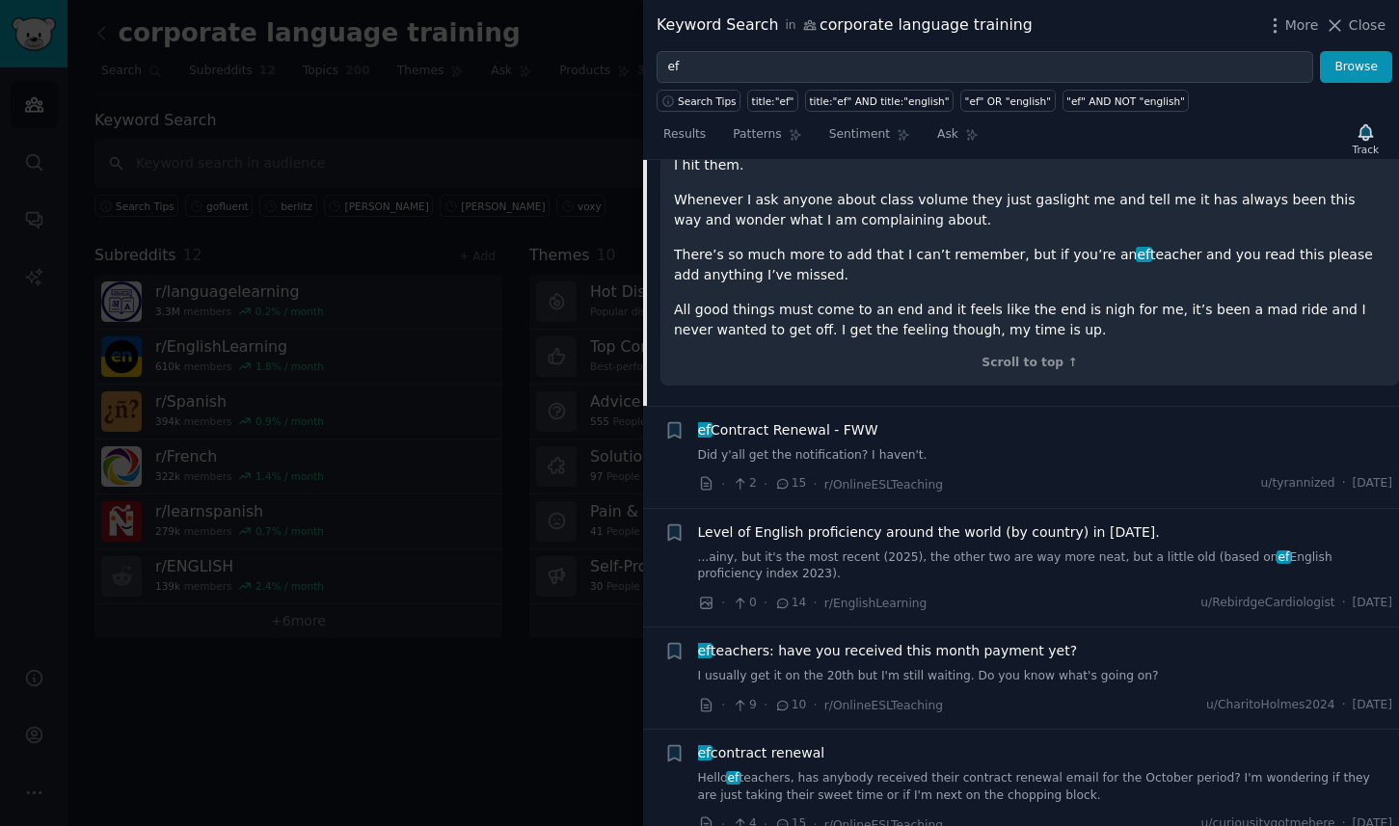
drag, startPoint x: 873, startPoint y: 333, endPoint x: 883, endPoint y: 497, distance: 164.2
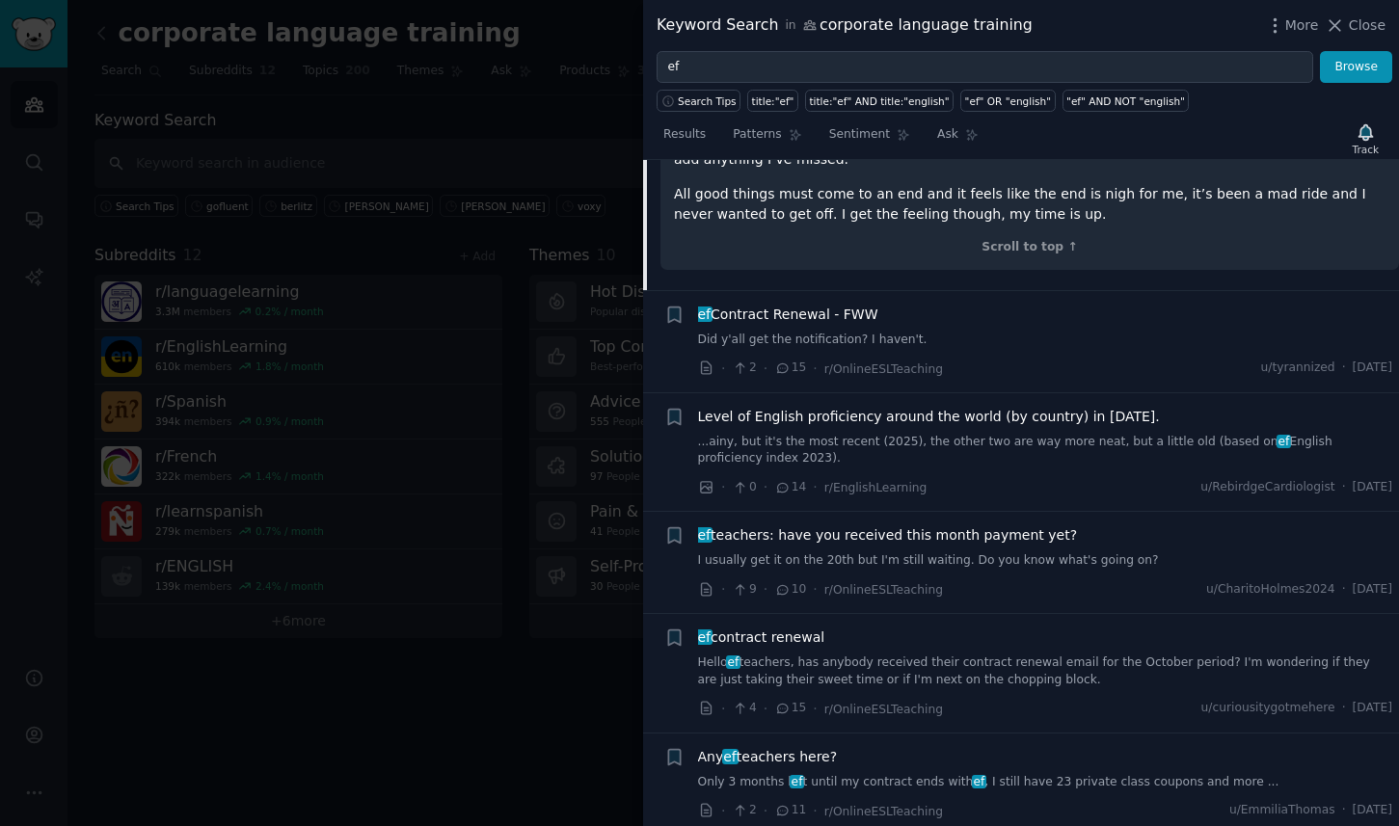
scroll to position [2620, 0]
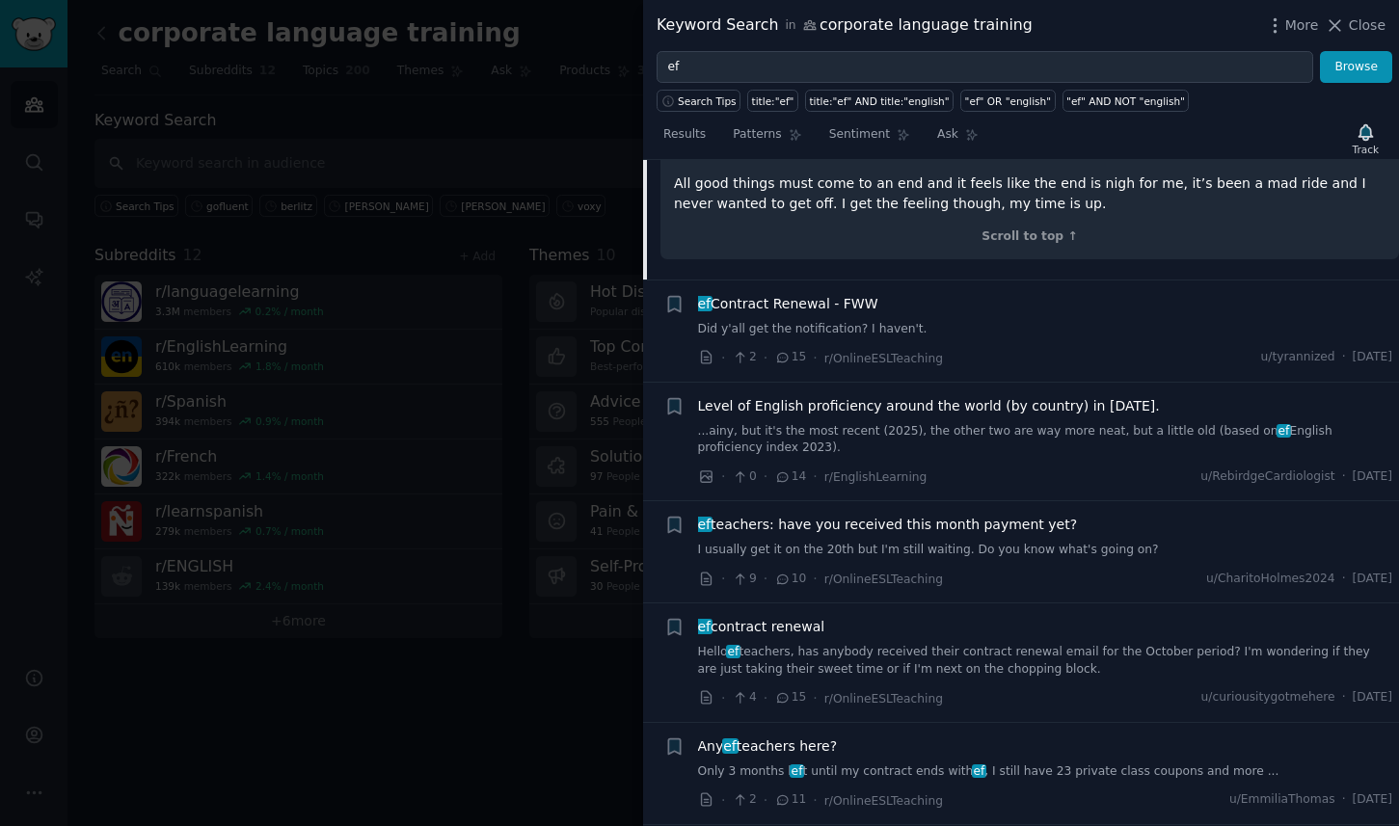
click at [799, 737] on span "Any ef teachers here?" at bounding box center [768, 747] width 140 height 20
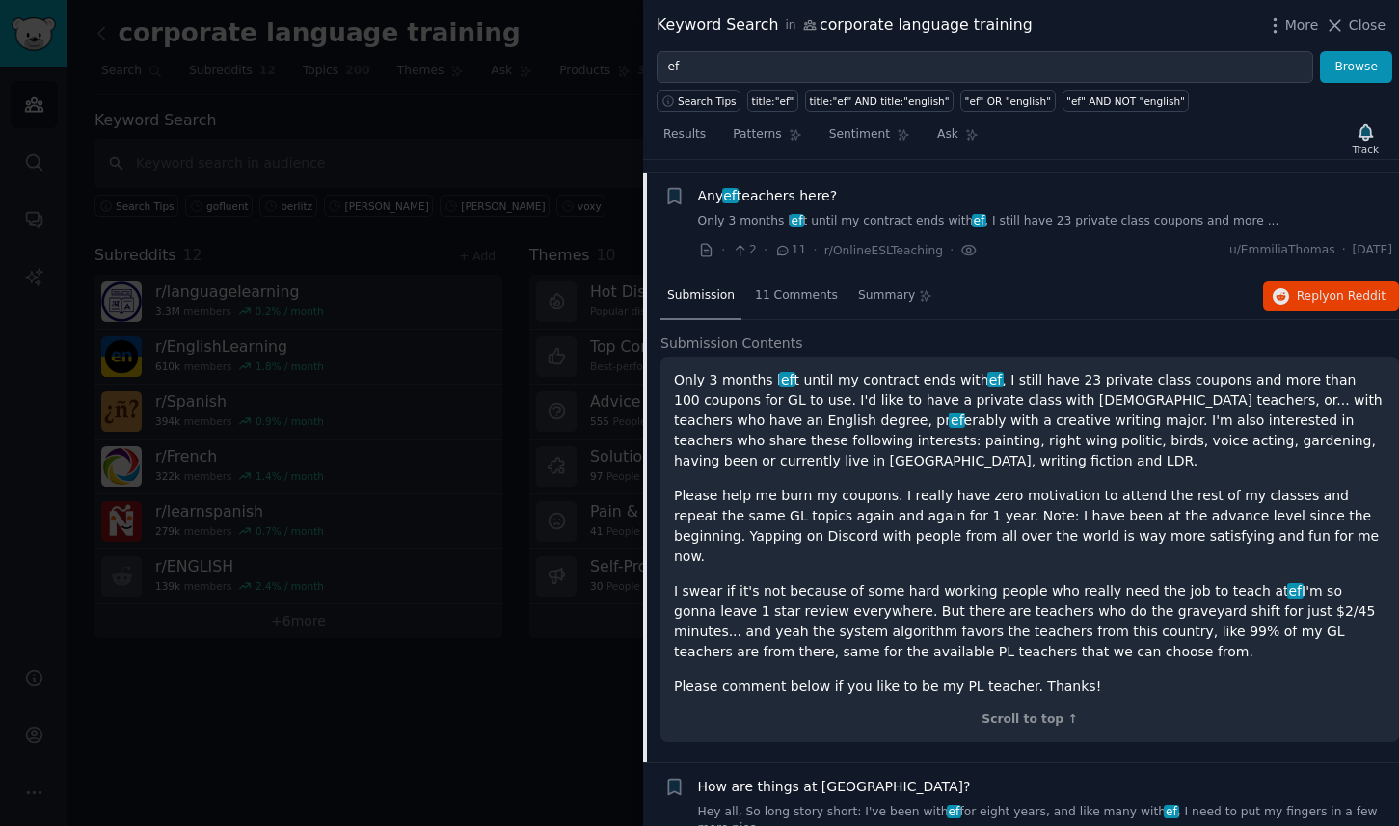
scroll to position [1153, 0]
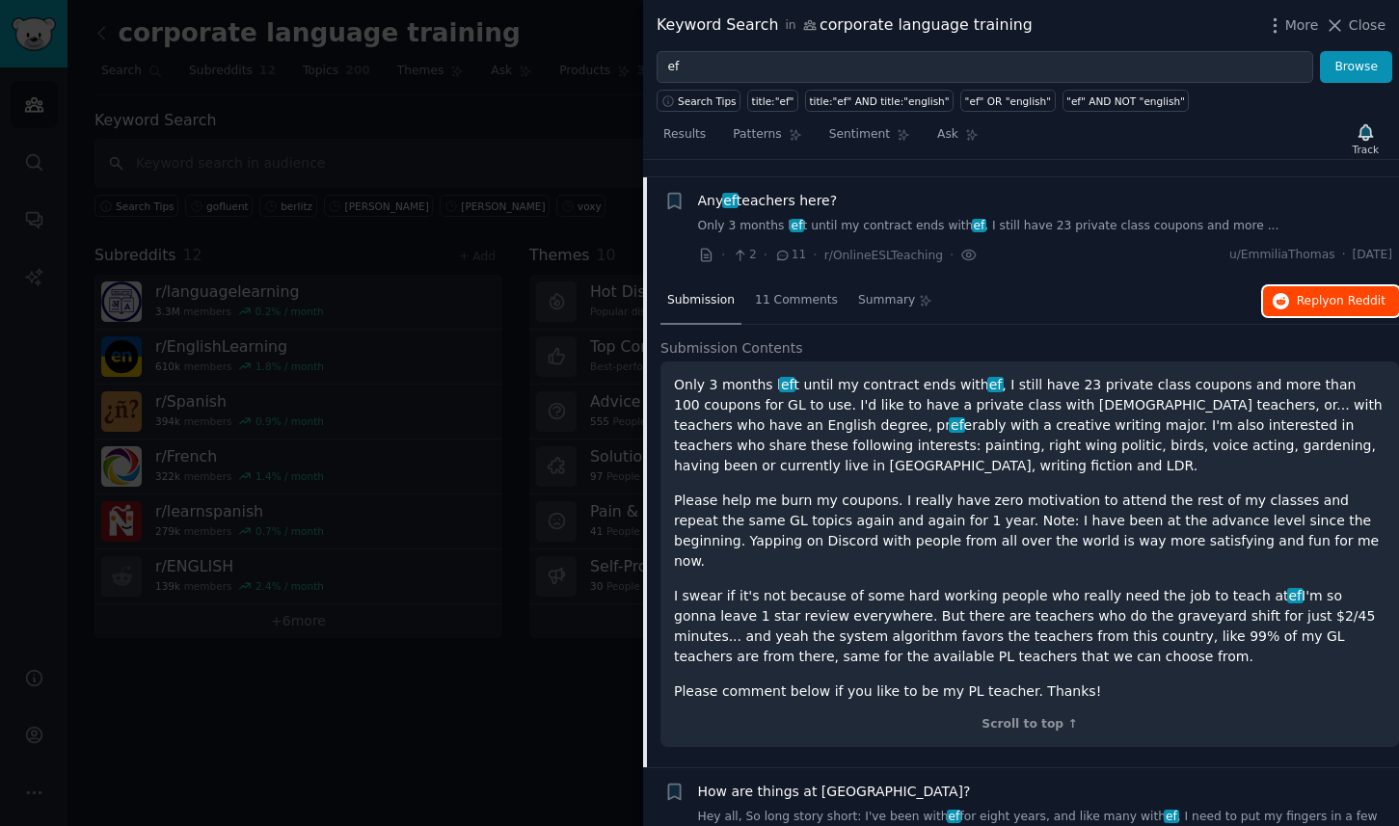
click at [1300, 298] on button "Reply on Reddit" at bounding box center [1331, 301] width 136 height 31
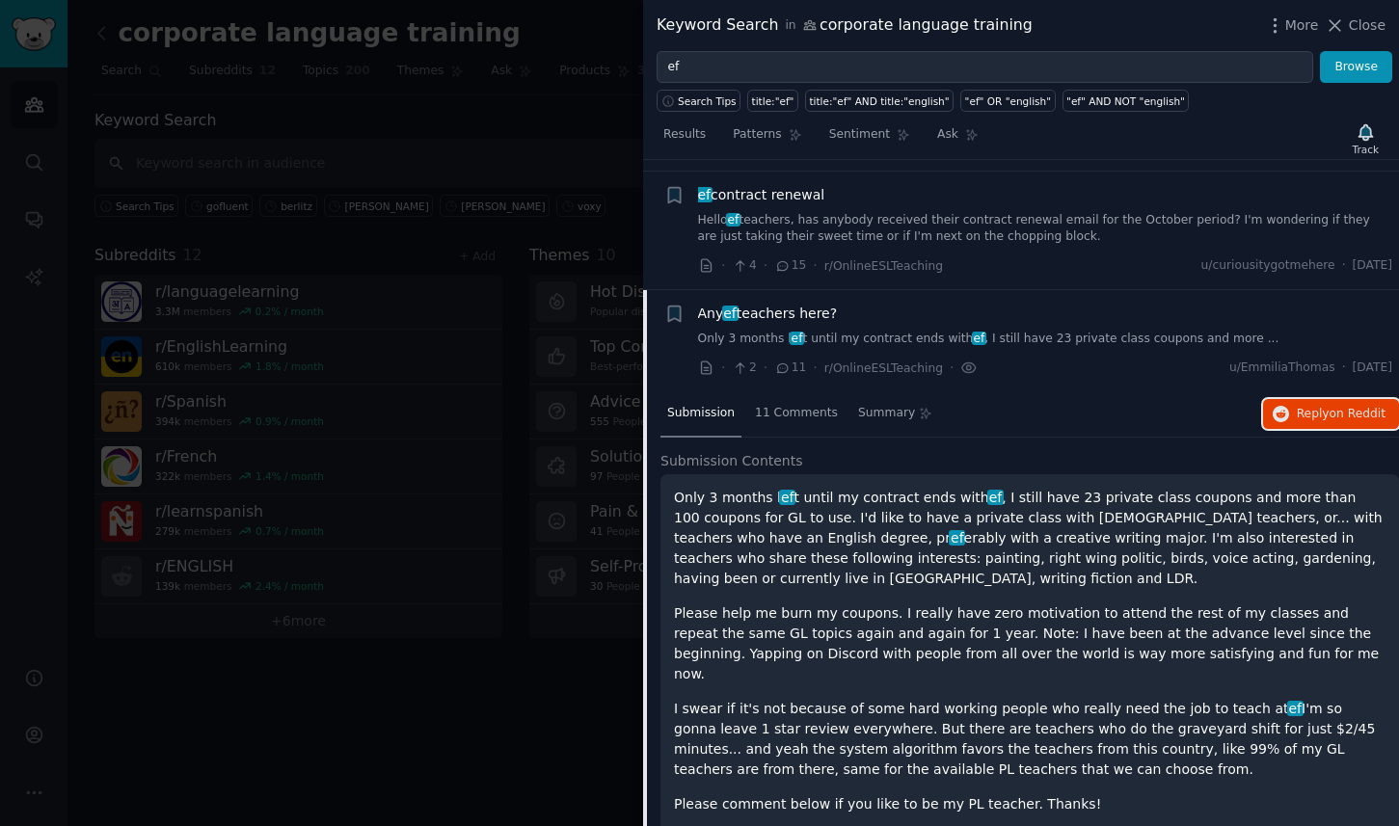
scroll to position [984, 0]
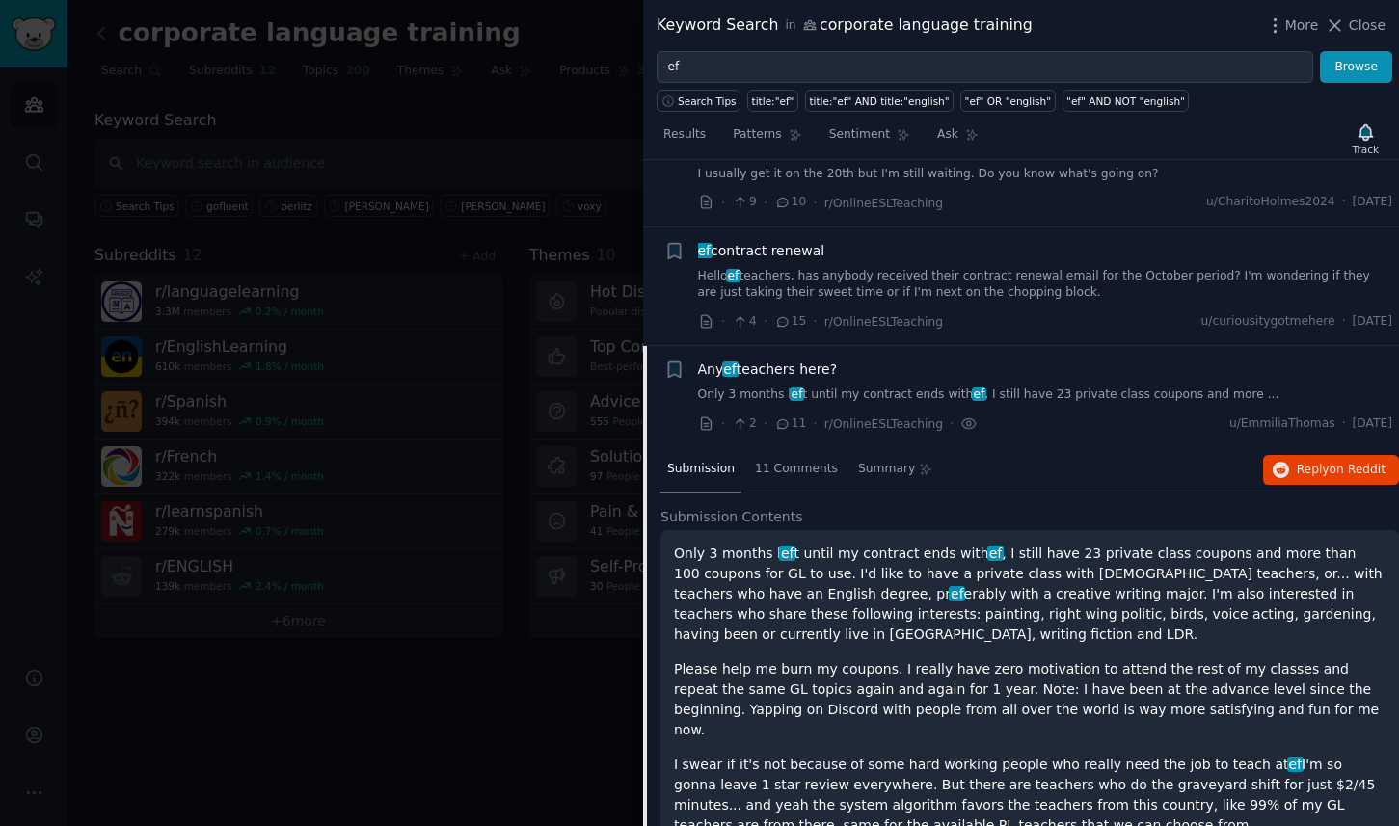
click at [816, 360] on span "Any ef teachers here?" at bounding box center [768, 370] width 140 height 20
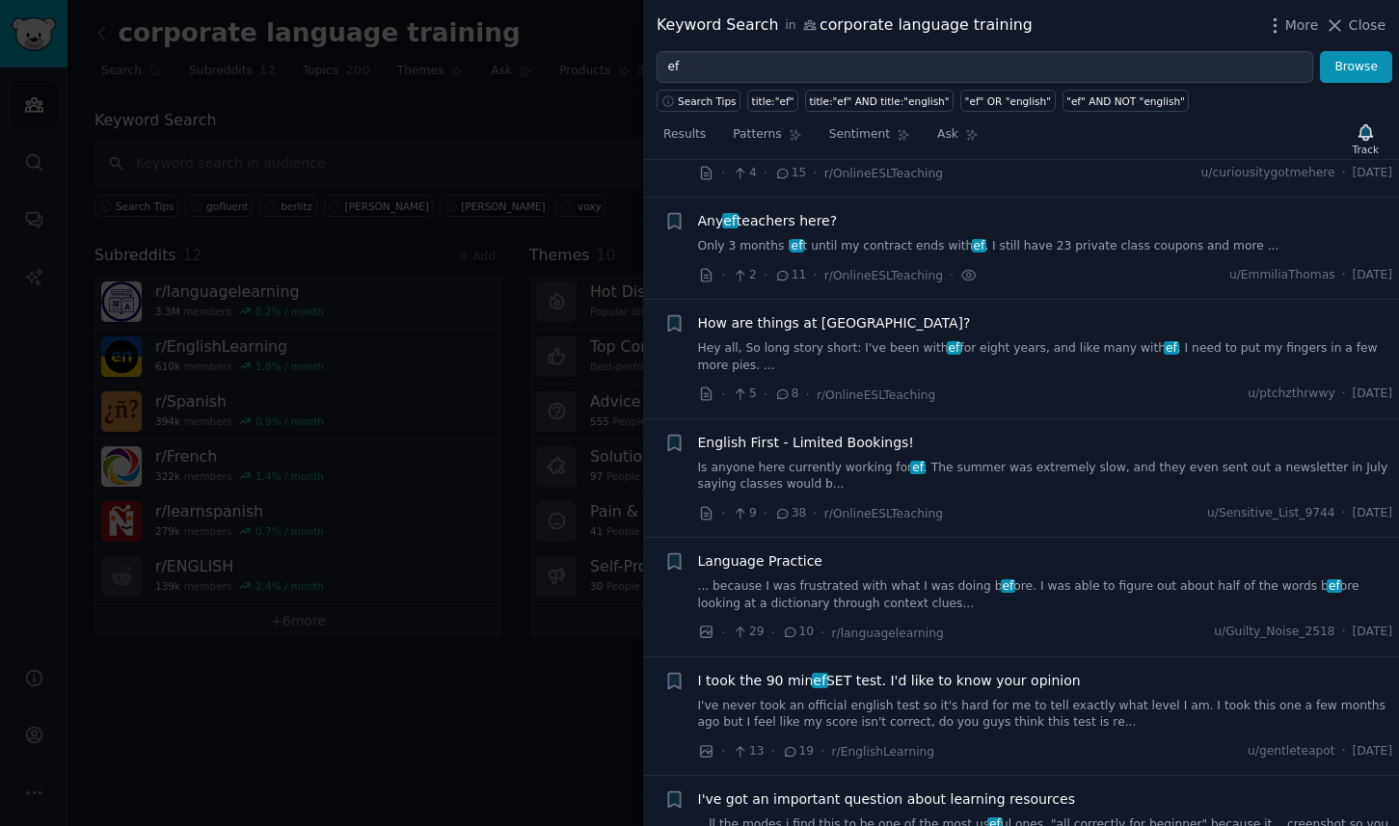
scroll to position [1153, 0]
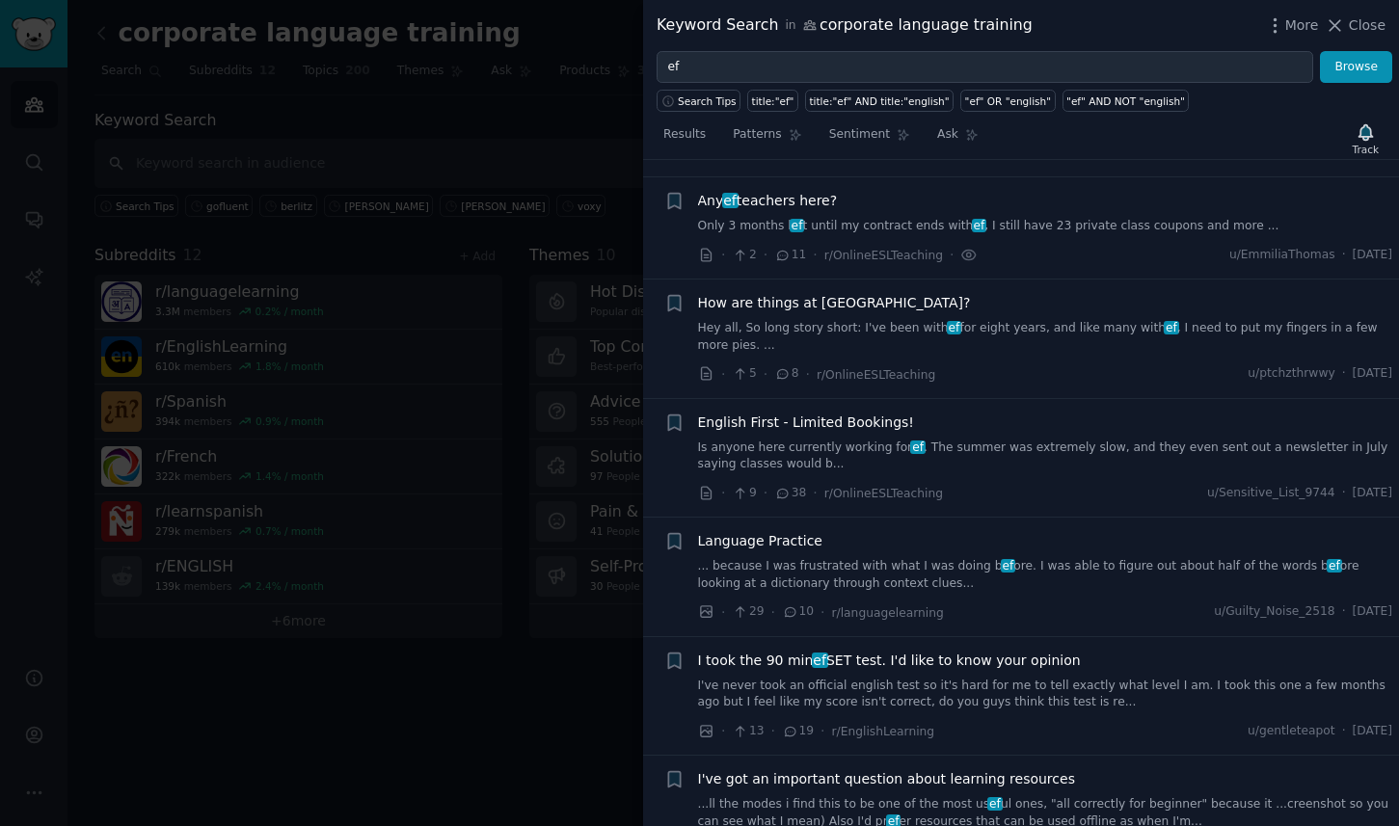
click at [1210, 218] on link "Only 3 months l ef t until my contract ends with ef , I still have 23 private c…" at bounding box center [1045, 226] width 695 height 17
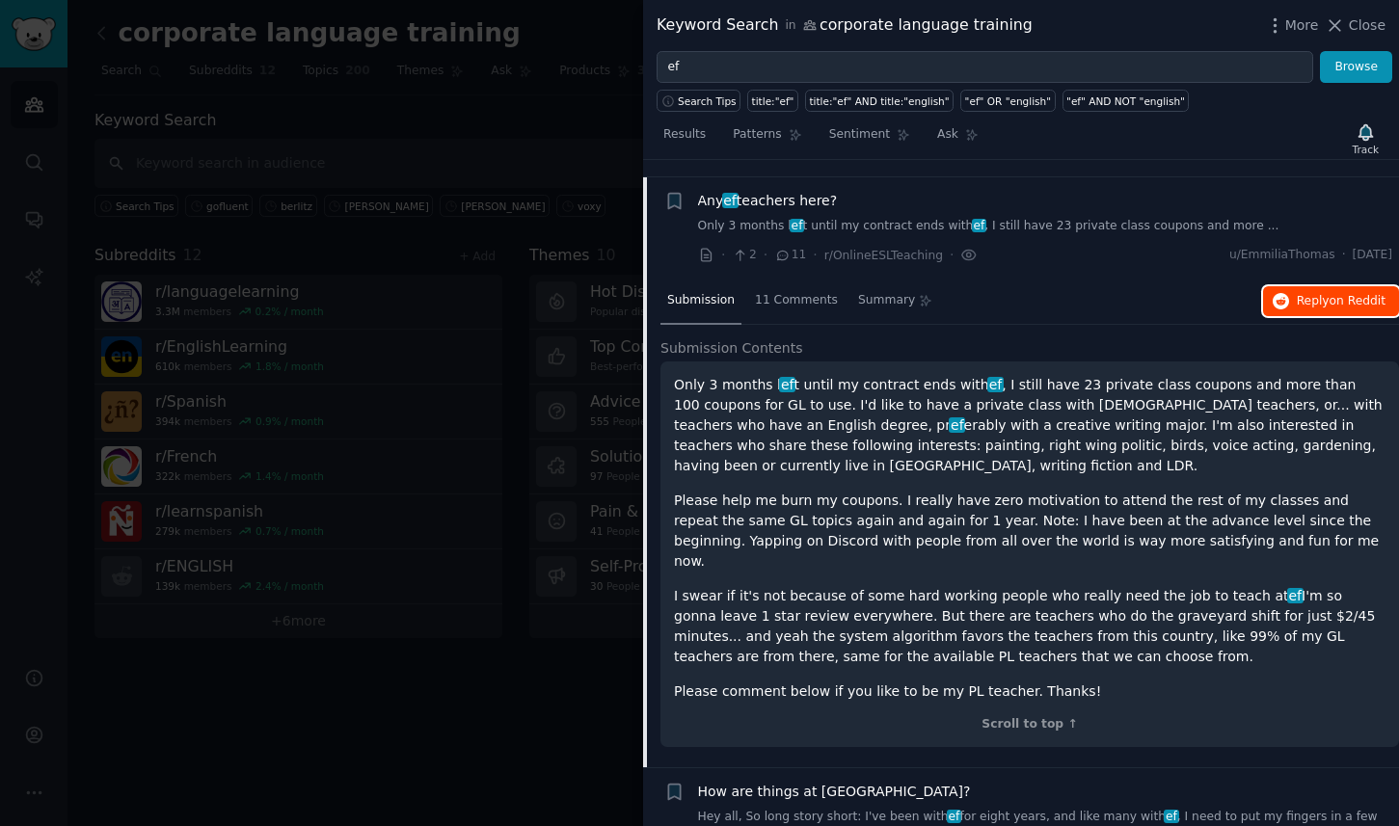
click at [1330, 294] on span "on Reddit" at bounding box center [1358, 300] width 56 height 13
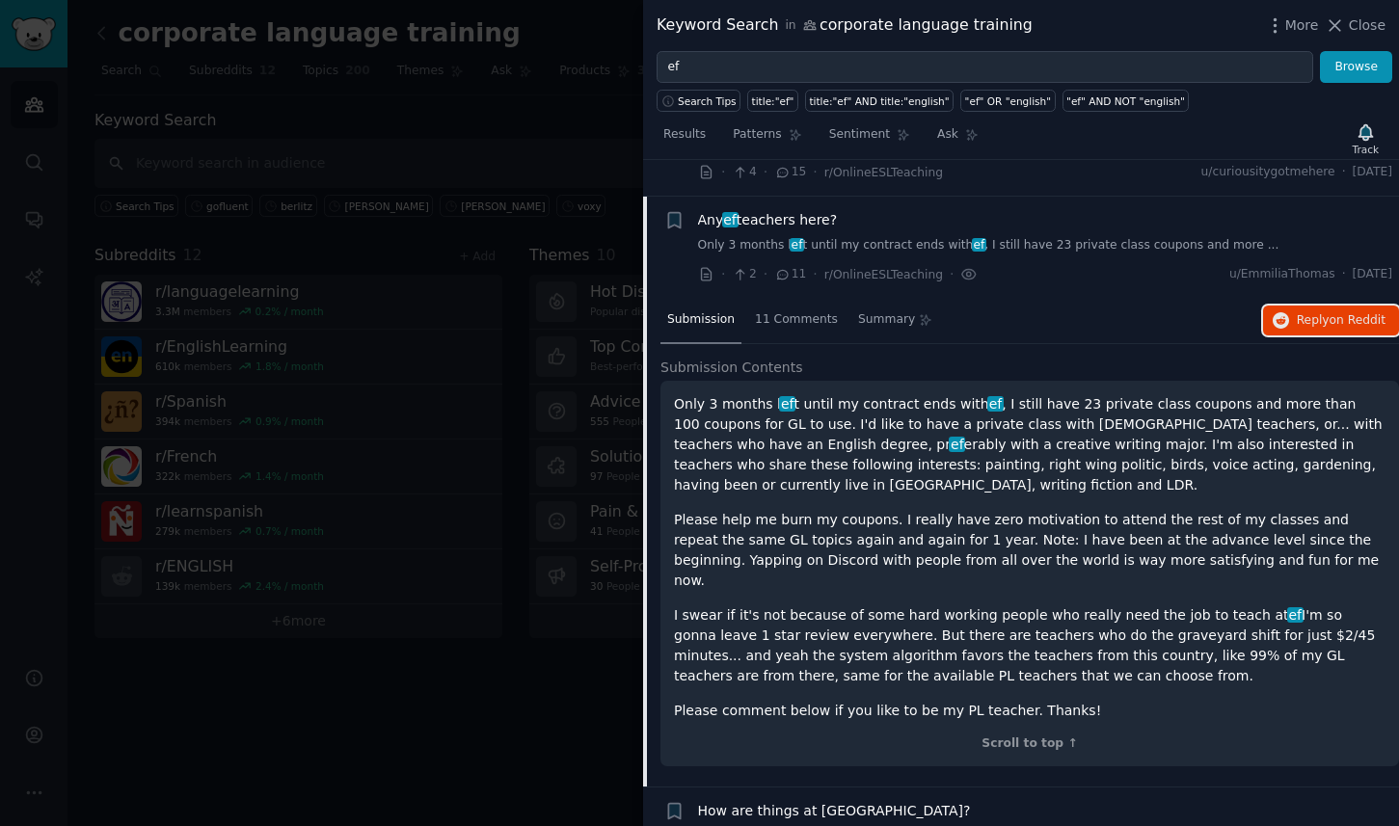
scroll to position [968, 0]
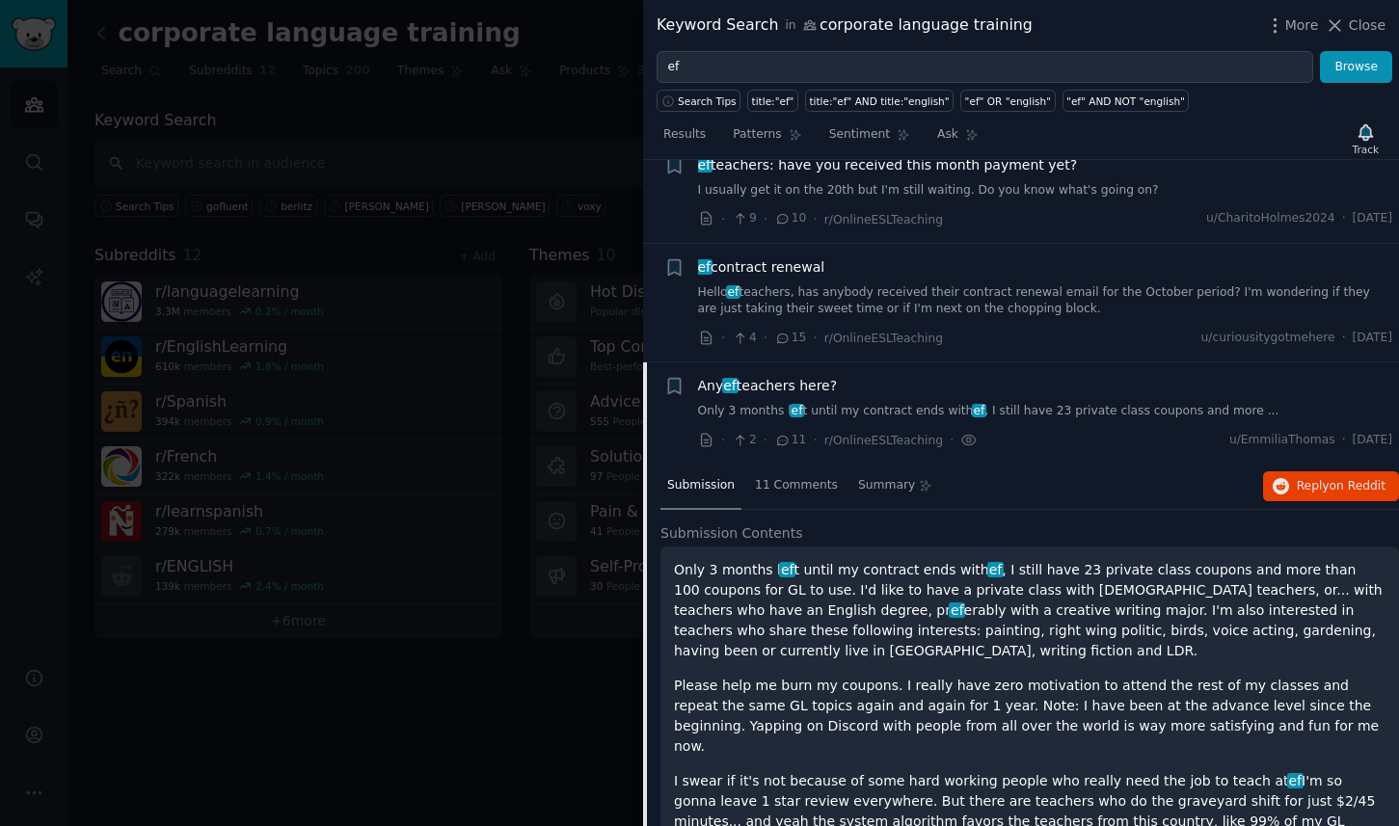
click at [805, 257] on span "ef contract renewal" at bounding box center [761, 267] width 127 height 20
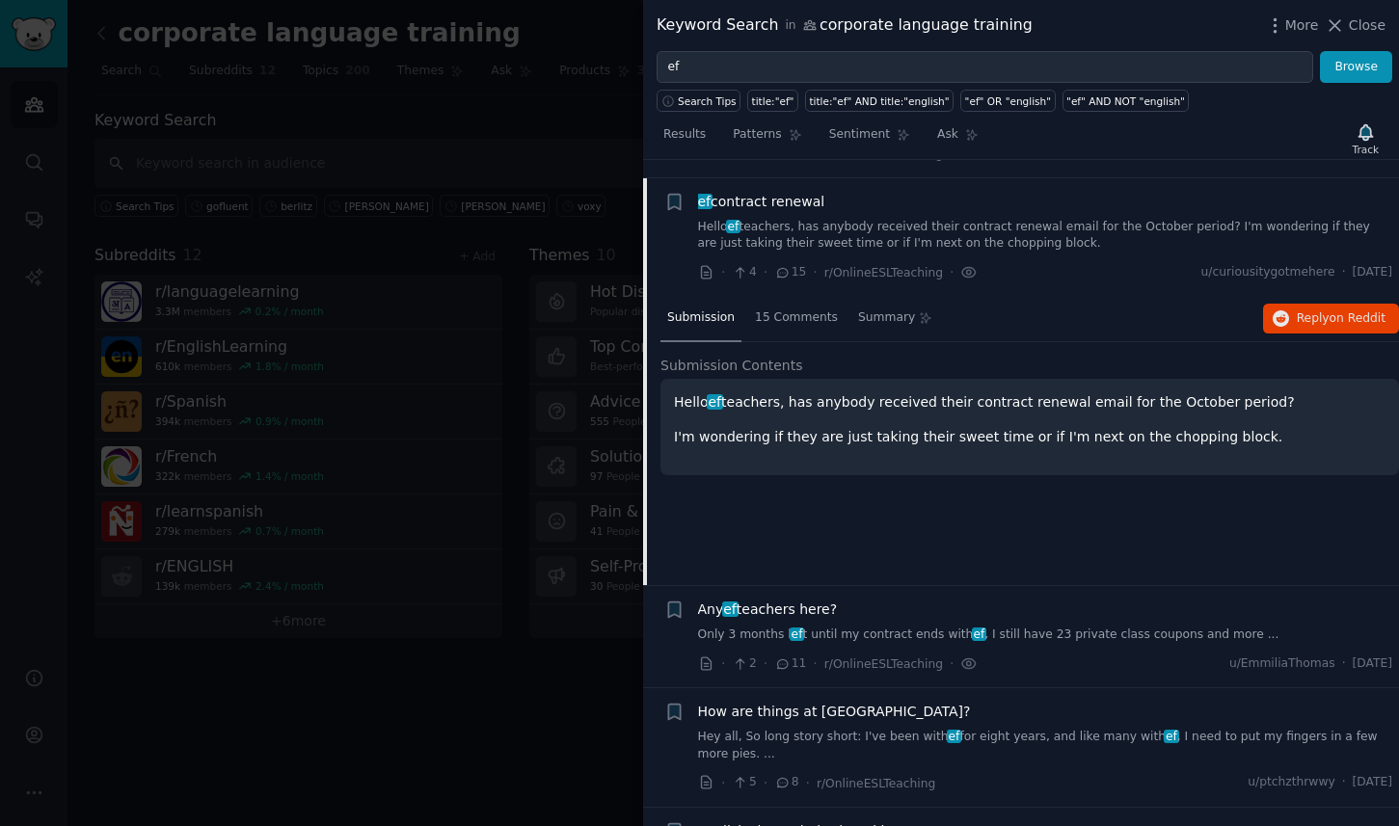
scroll to position [1034, 0]
click at [1330, 310] on span "on Reddit" at bounding box center [1358, 316] width 56 height 13
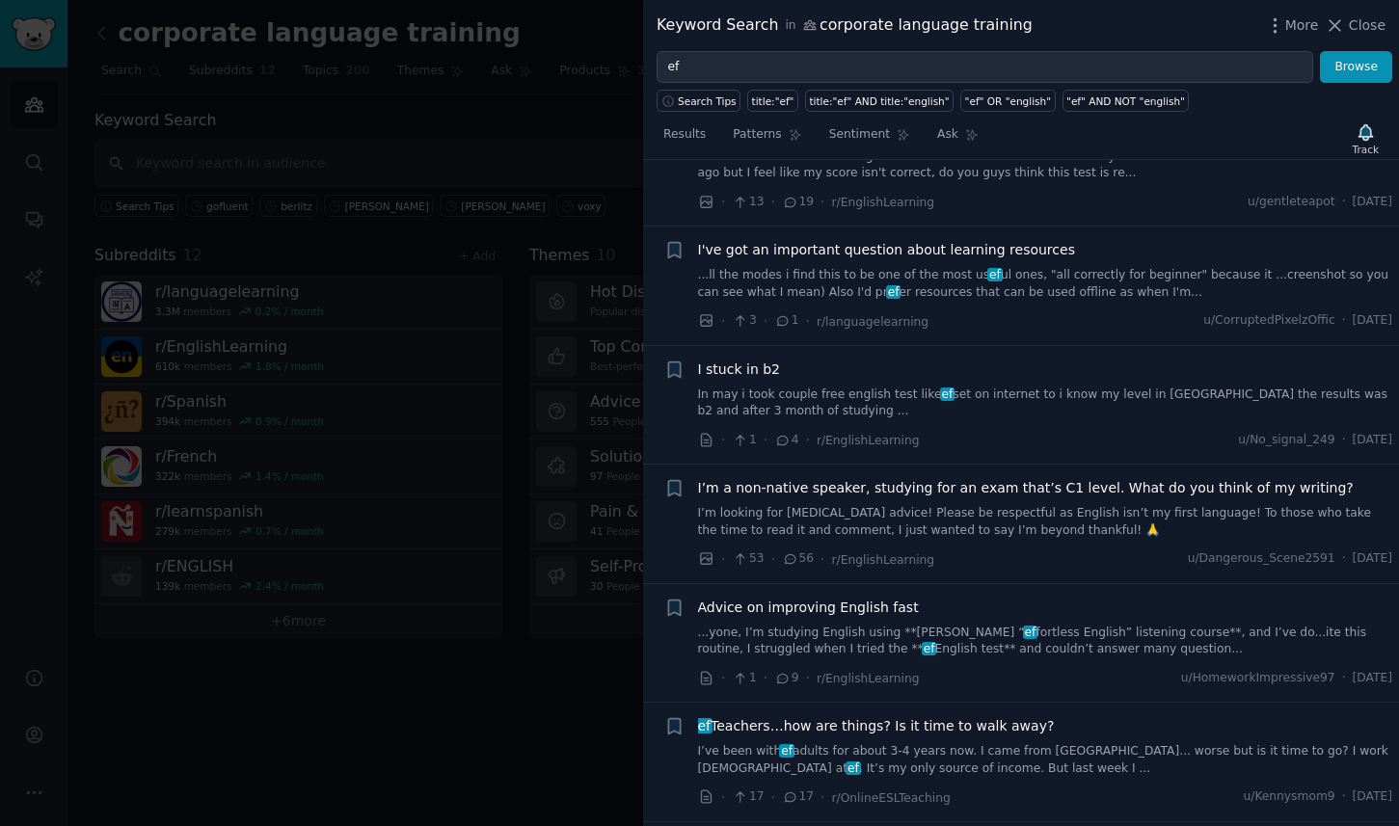
scroll to position [2088, 0]
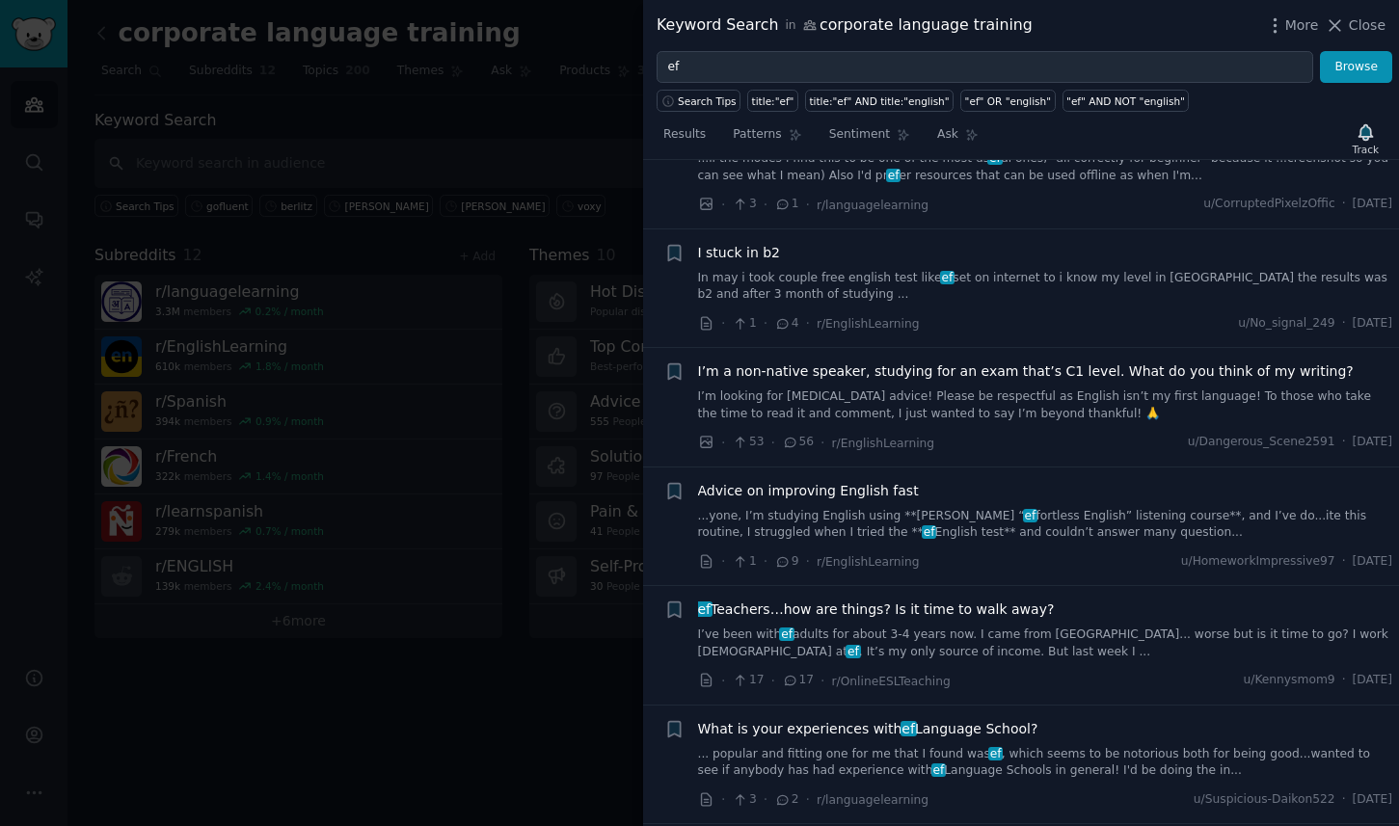
click at [964, 600] on span "ef Teachers…how are things? Is it time to walk away?" at bounding box center [876, 610] width 357 height 20
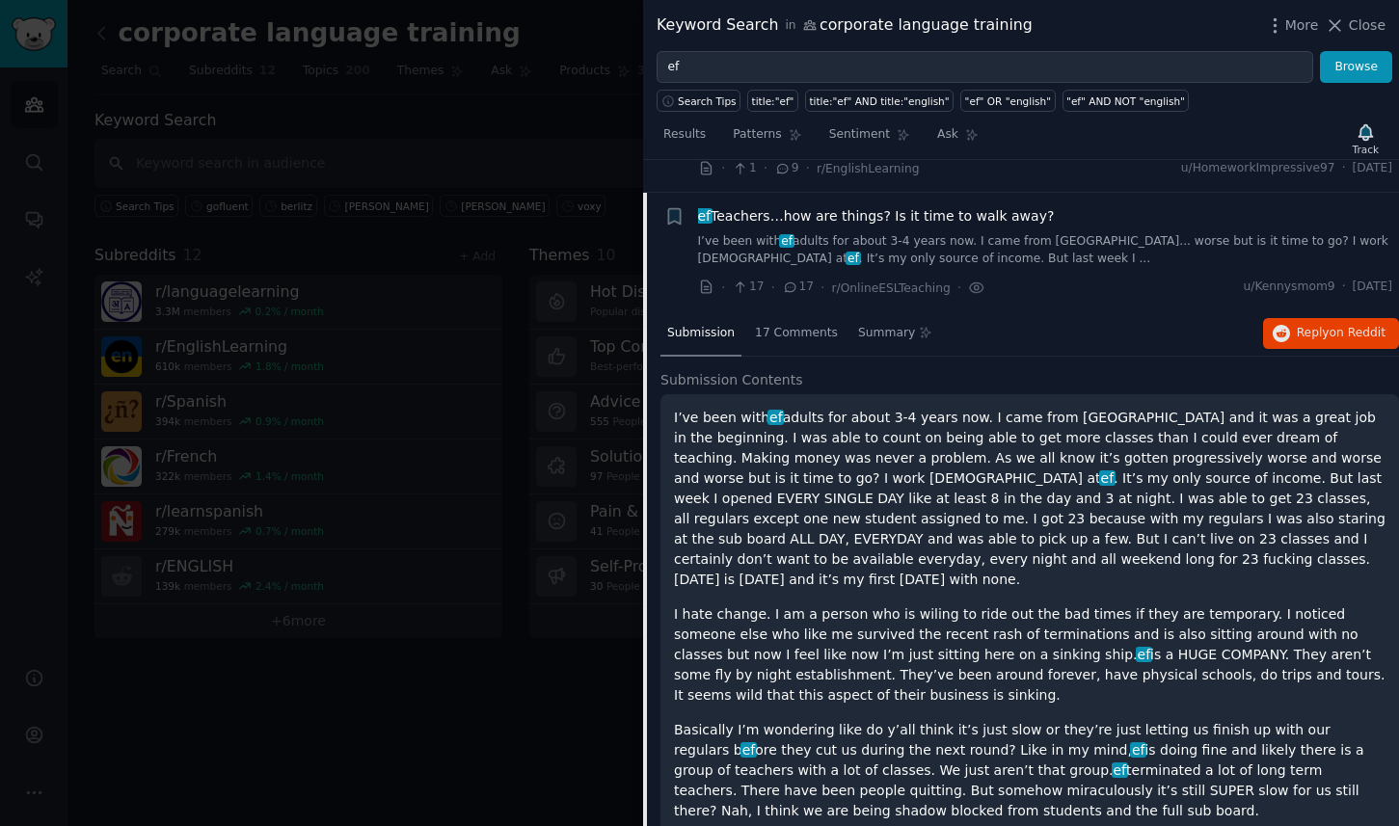
scroll to position [2208, 0]
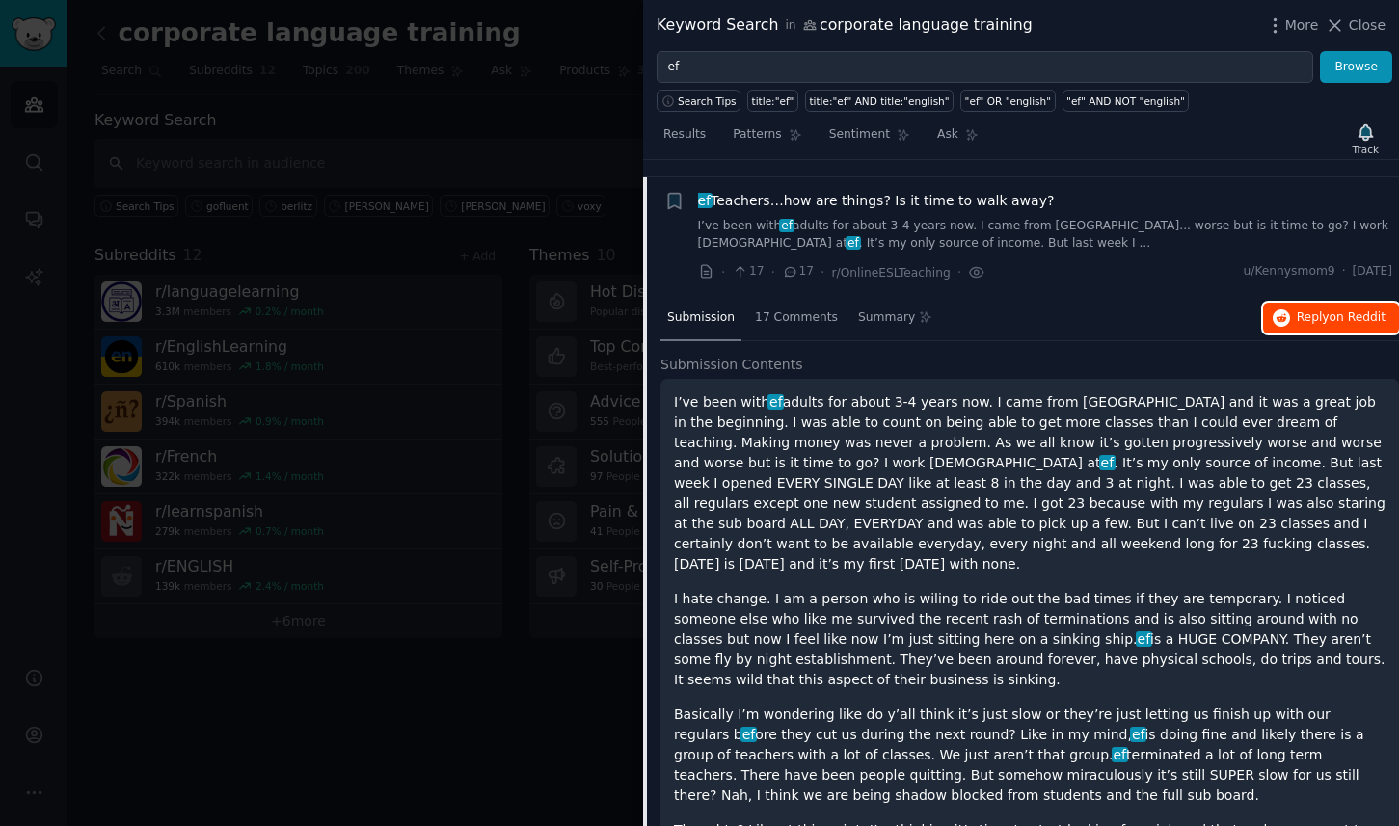
click at [1319, 309] on span "Reply on Reddit" at bounding box center [1341, 317] width 89 height 17
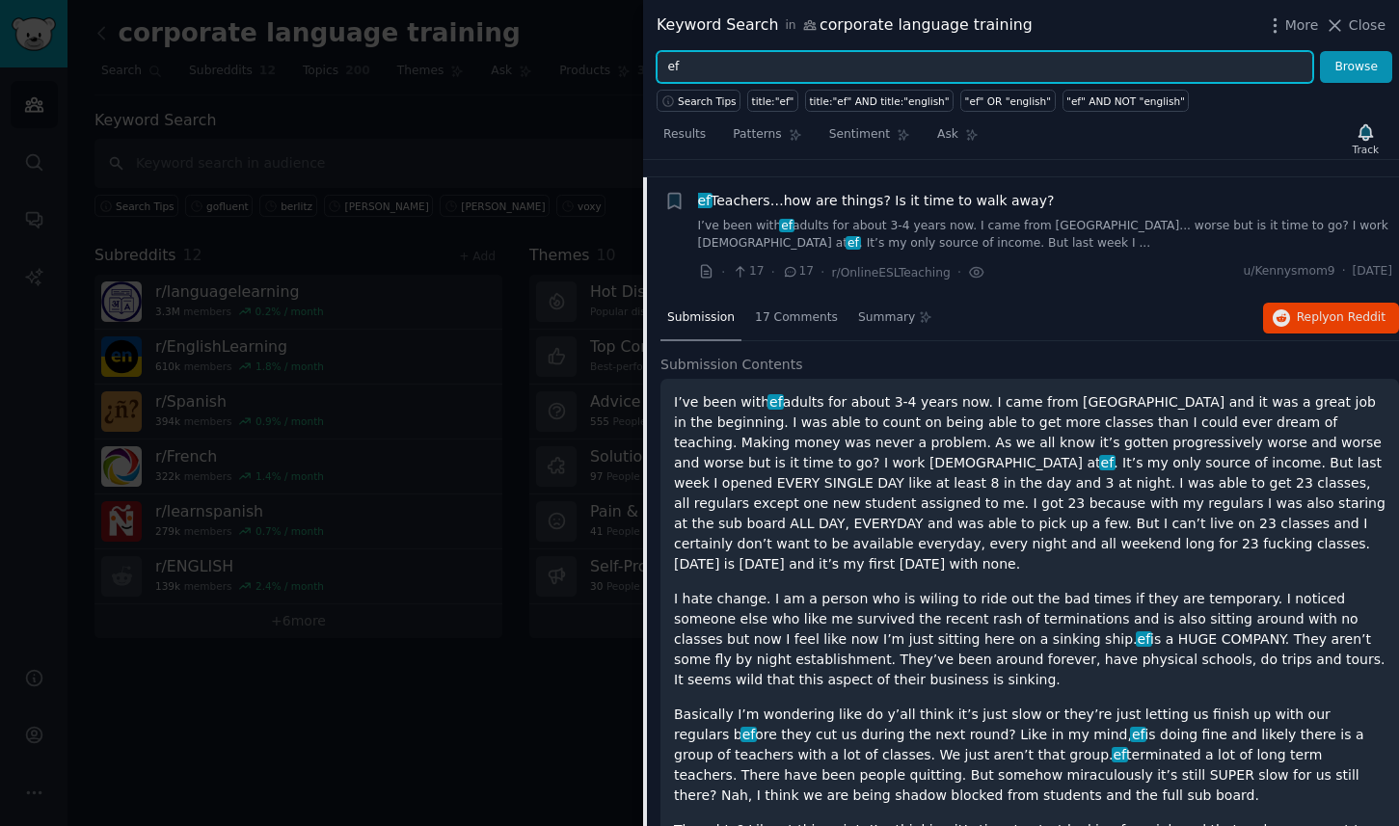
click at [759, 51] on input "ef" at bounding box center [985, 67] width 657 height 33
type input "voxy"
click at [1320, 51] on button "Browse" at bounding box center [1356, 67] width 72 height 33
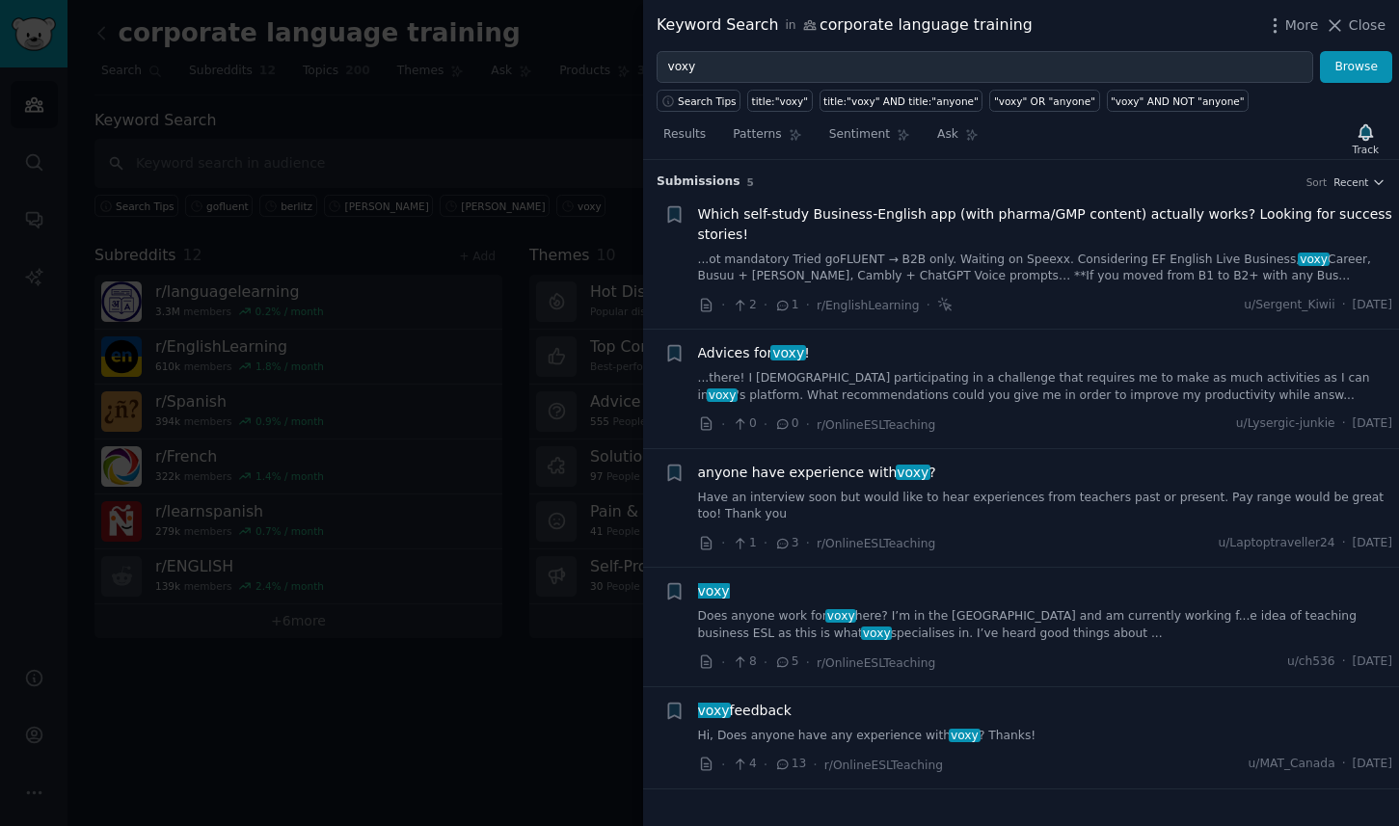
click at [1027, 627] on link "Does anyone work for voxy here? I’m in the [GEOGRAPHIC_DATA] and am currently w…" at bounding box center [1045, 625] width 695 height 34
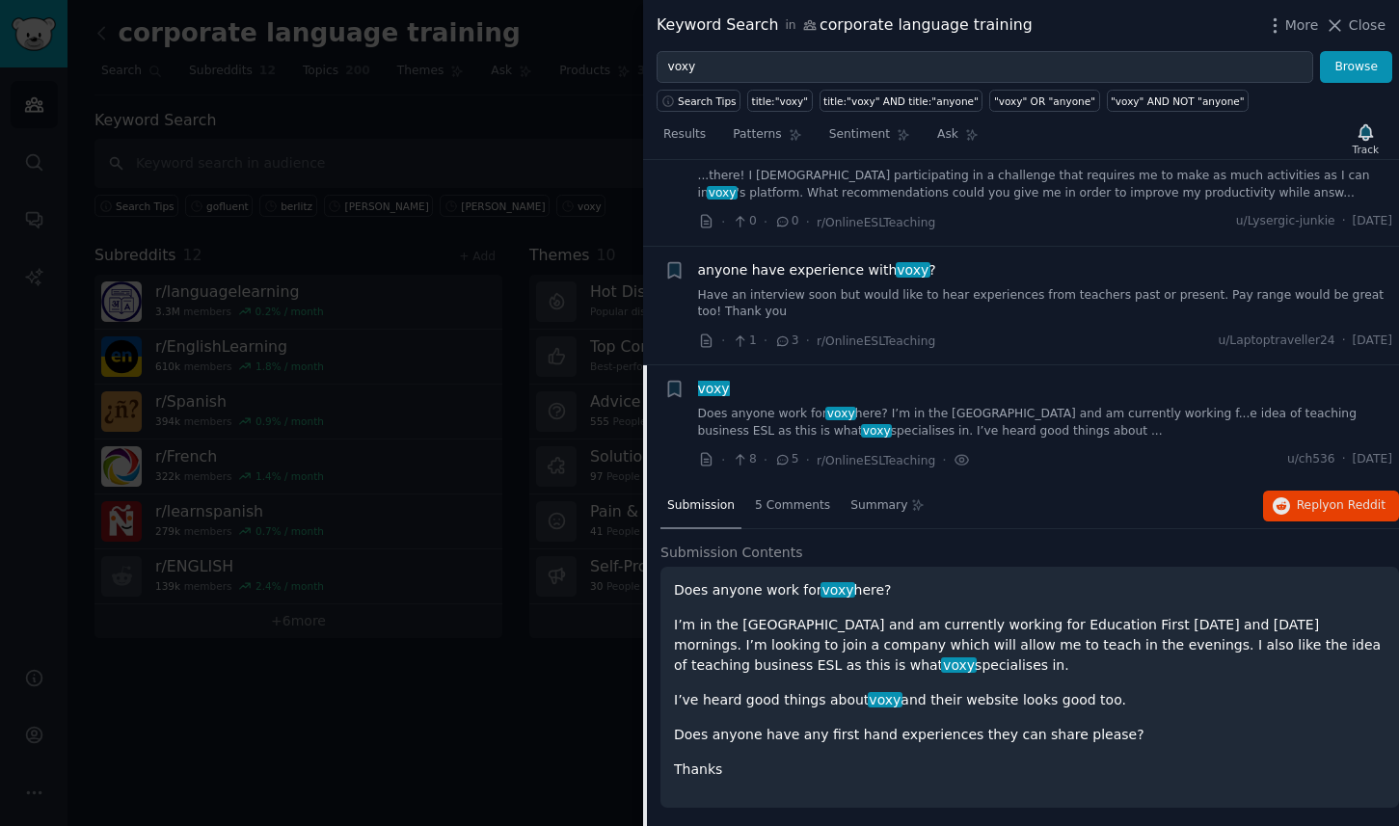
scroll to position [184, 0]
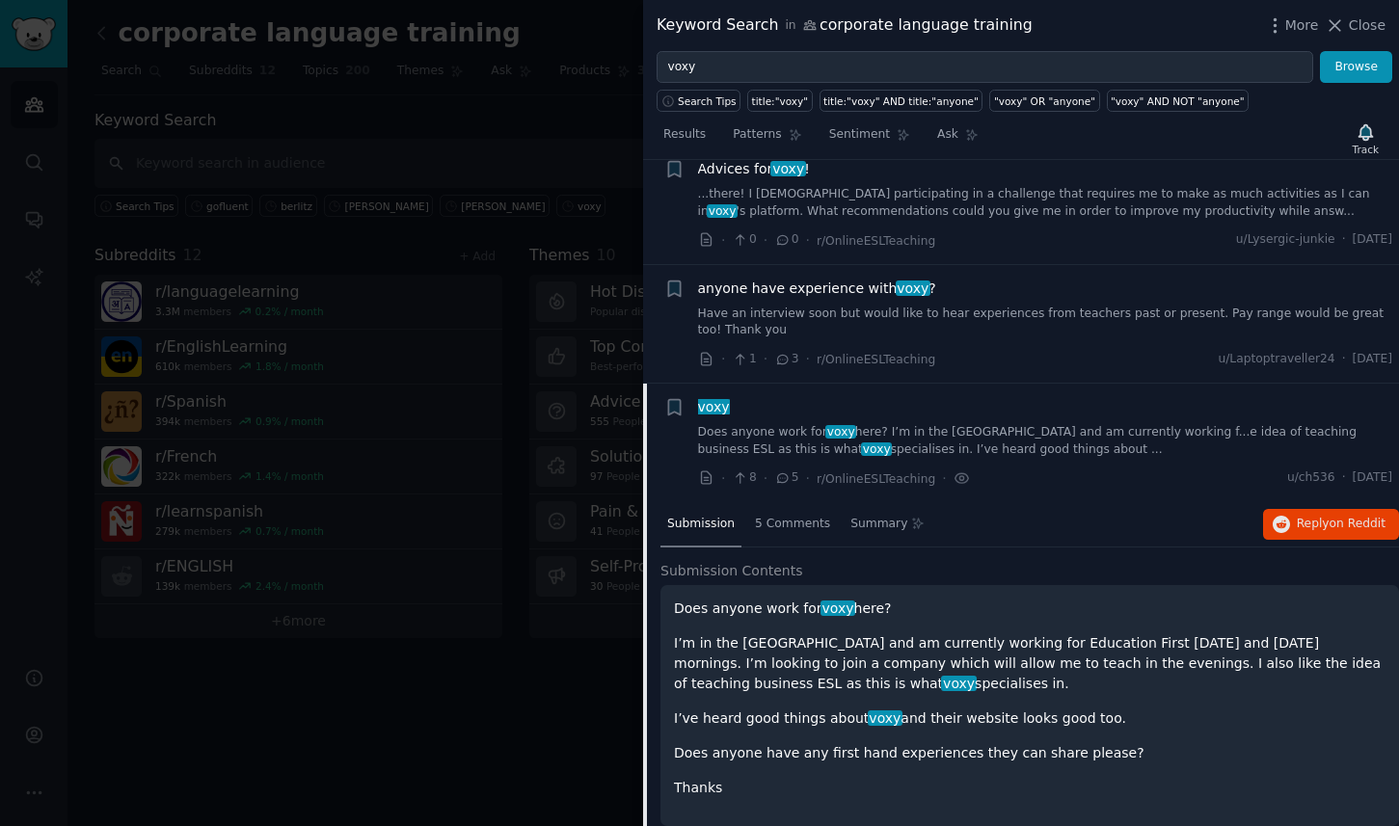
click at [963, 306] on link "Have an interview soon but would like to hear experiences from teachers past or…" at bounding box center [1045, 323] width 695 height 34
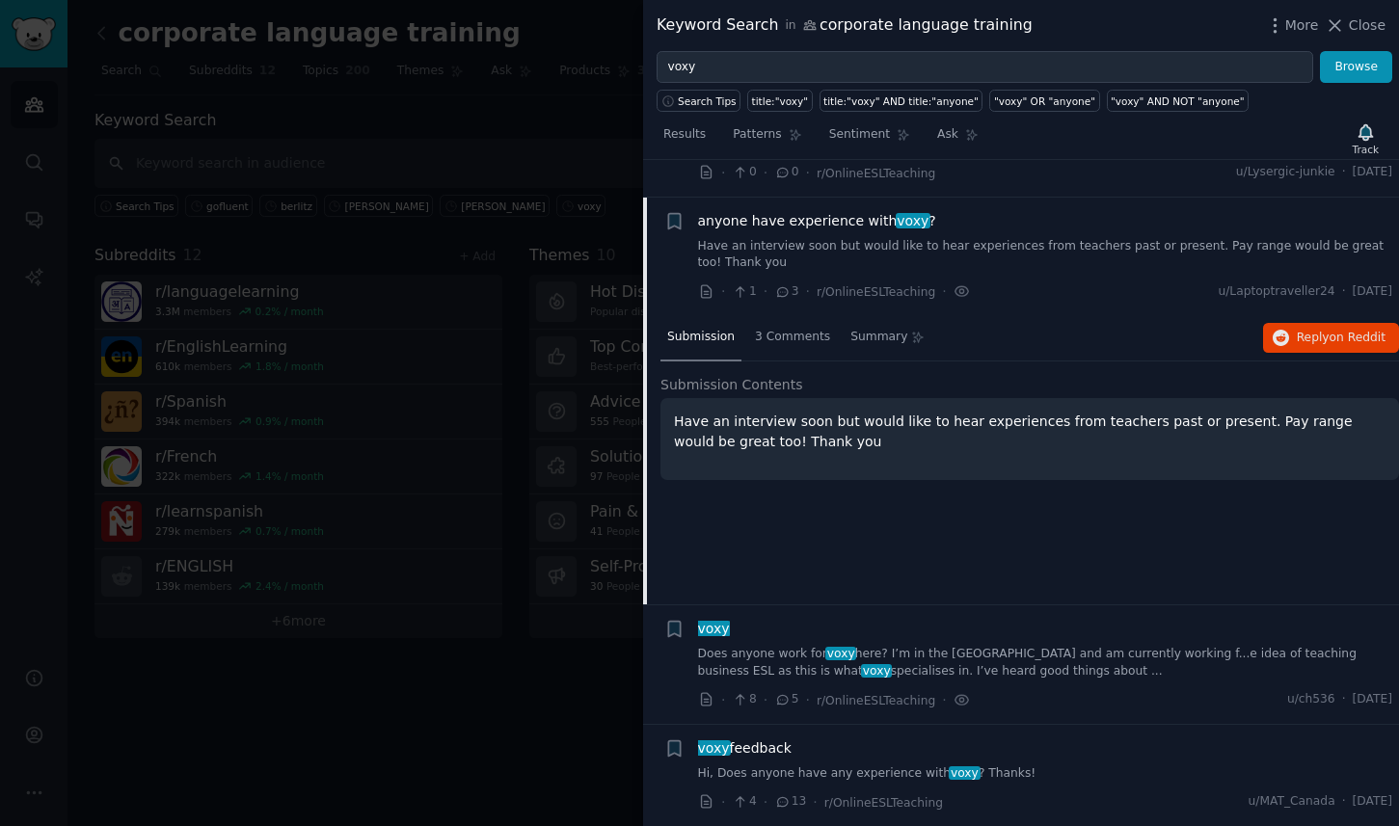
scroll to position [252, 0]
click at [1319, 339] on span "Reply on Reddit" at bounding box center [1341, 338] width 89 height 17
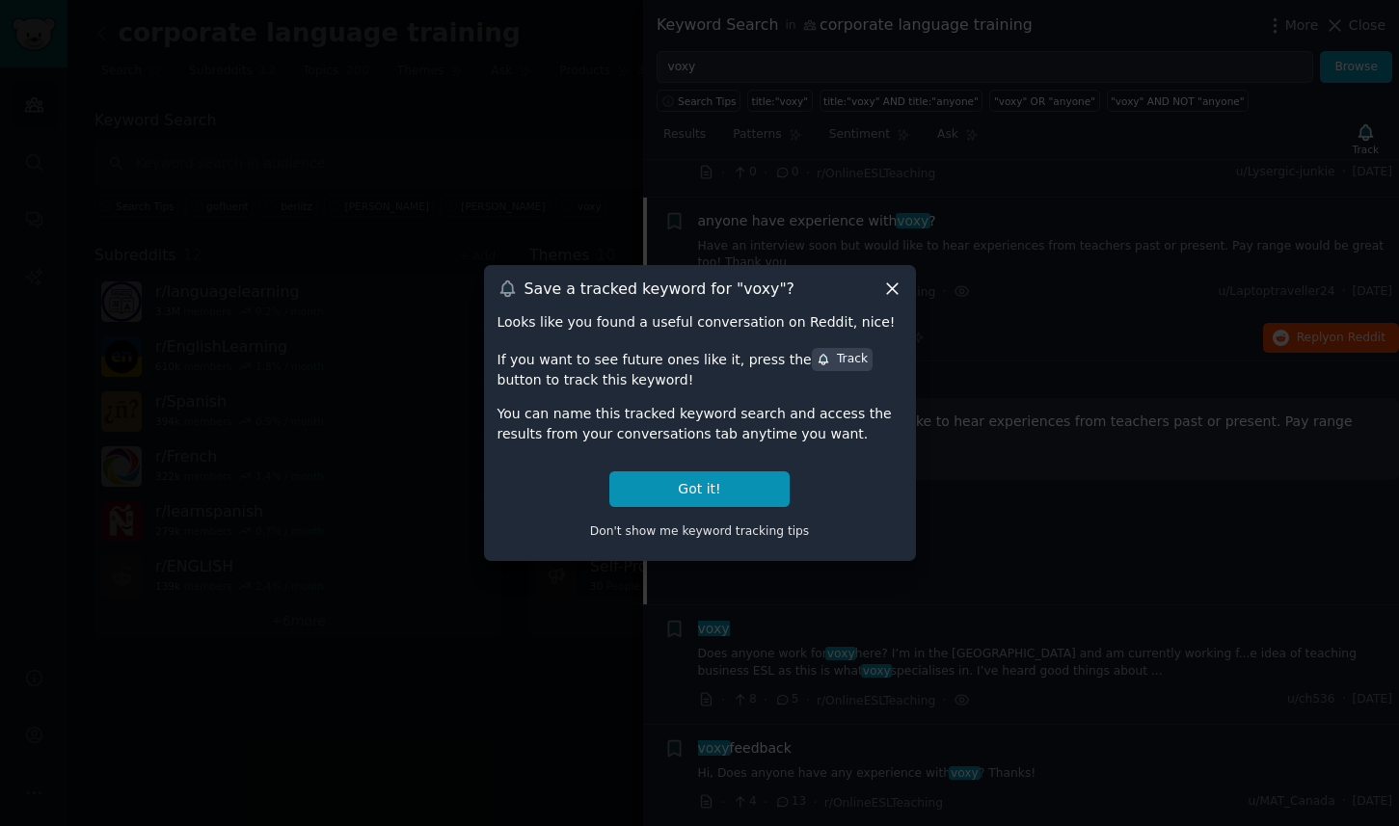
click at [887, 271] on div "Save a tracked keyword for " voxy "? Looks like you found a useful conversation…" at bounding box center [700, 413] width 432 height 296
click at [894, 284] on icon at bounding box center [892, 289] width 20 height 20
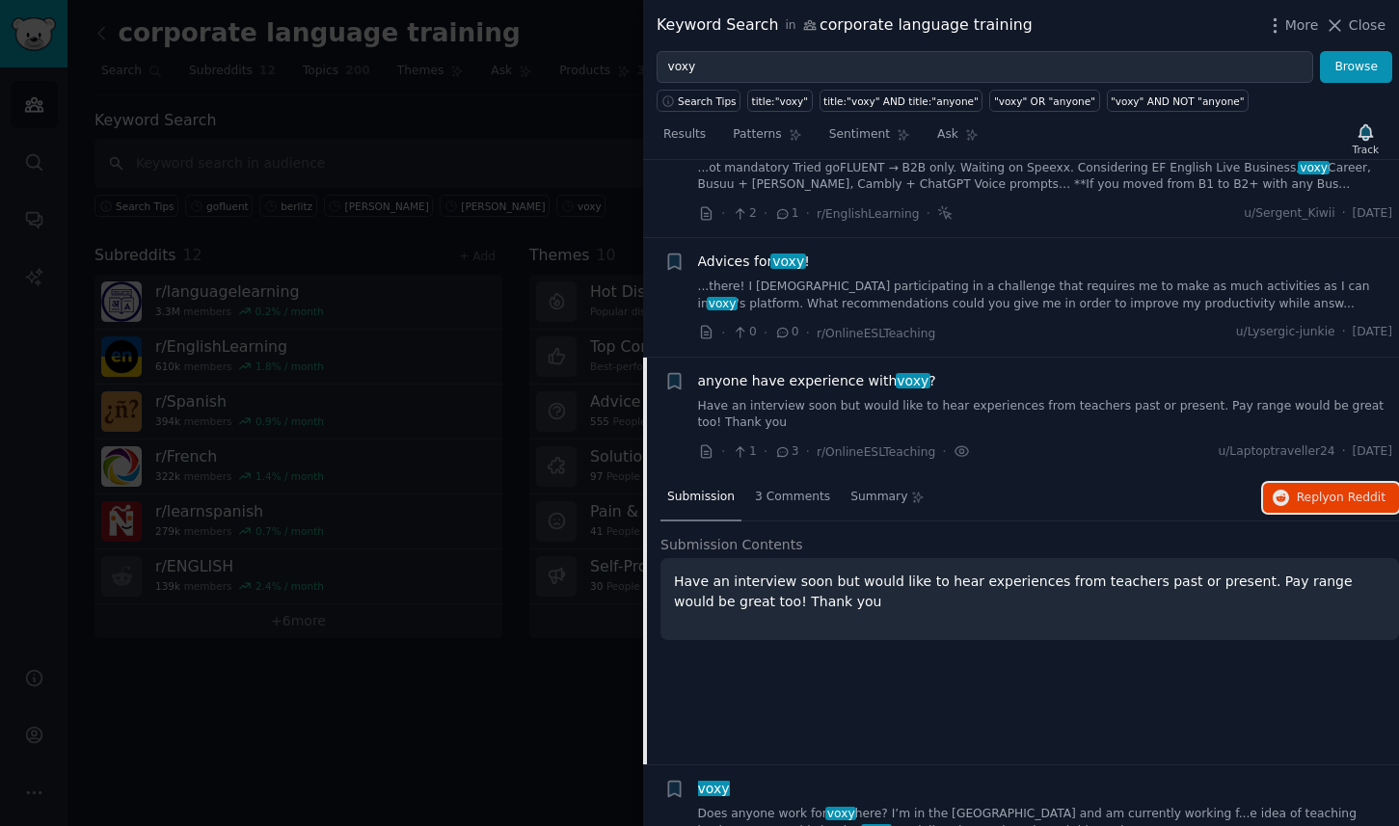
scroll to position [0, 0]
